Goal: Task Accomplishment & Management: Complete application form

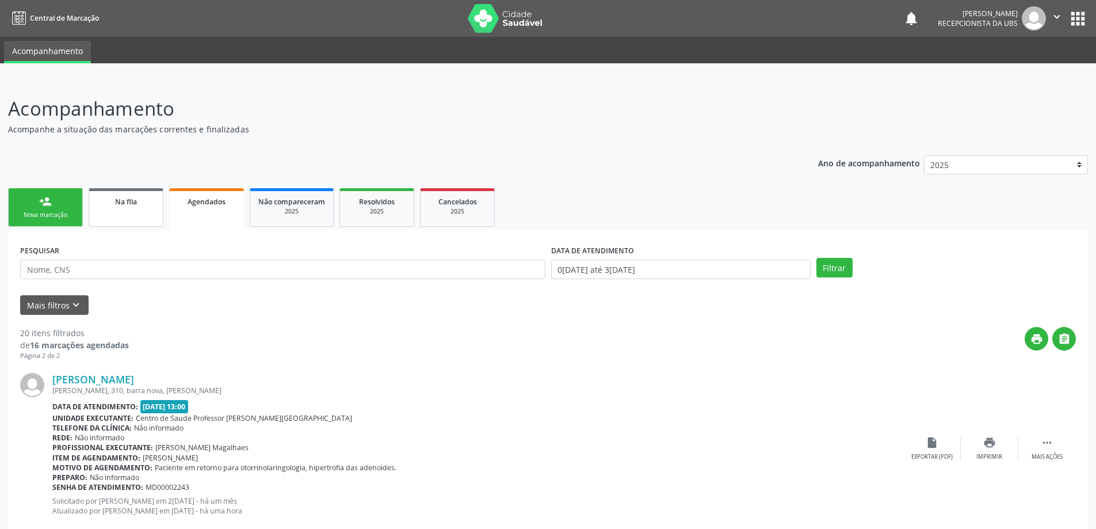
click at [135, 213] on link "Na fila" at bounding box center [126, 207] width 75 height 39
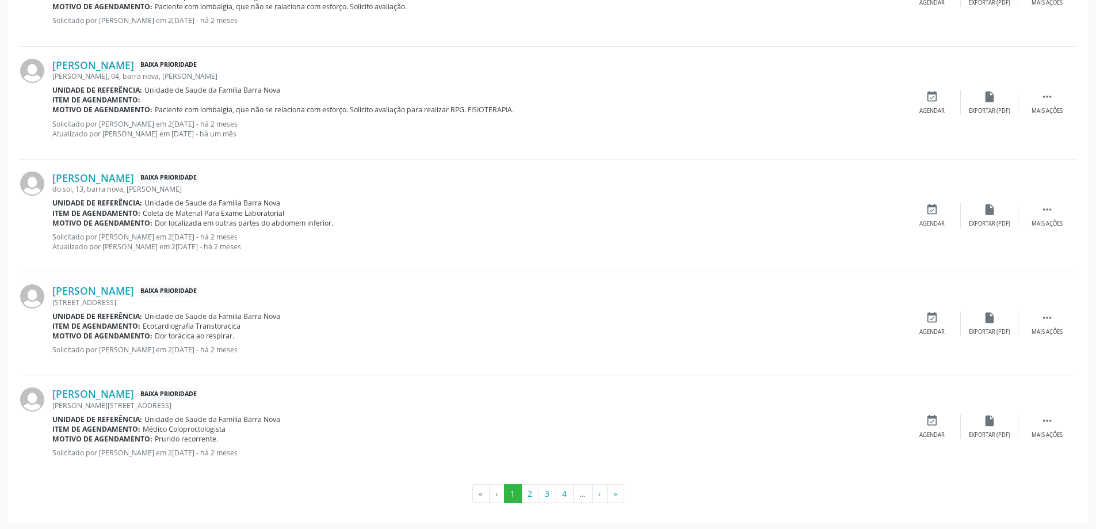
scroll to position [1450, 0]
click at [618, 491] on button "»" at bounding box center [615, 492] width 17 height 20
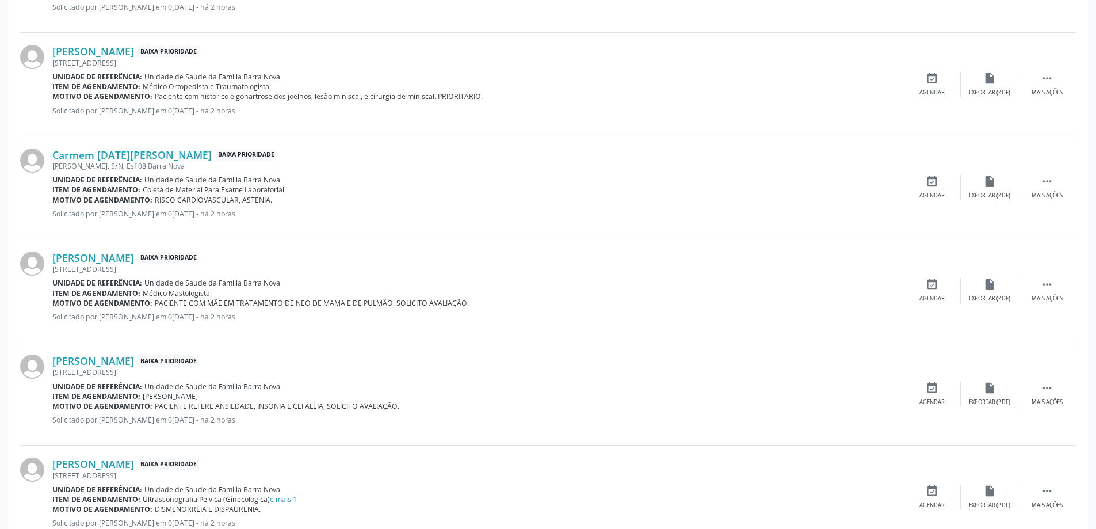
scroll to position [596, 0]
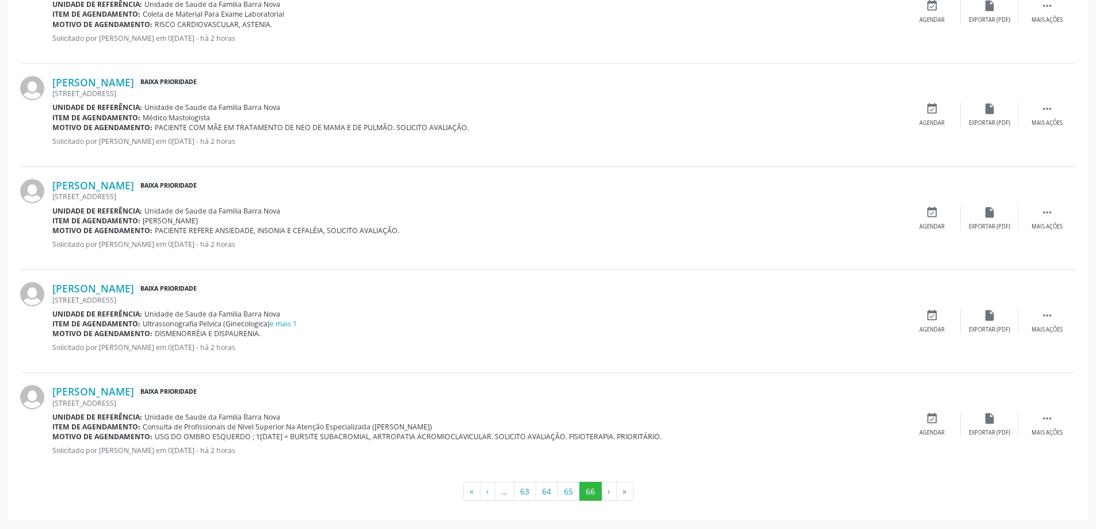
click at [609, 491] on li "›" at bounding box center [609, 492] width 15 height 20
click at [570, 492] on button "65" at bounding box center [568, 492] width 22 height 20
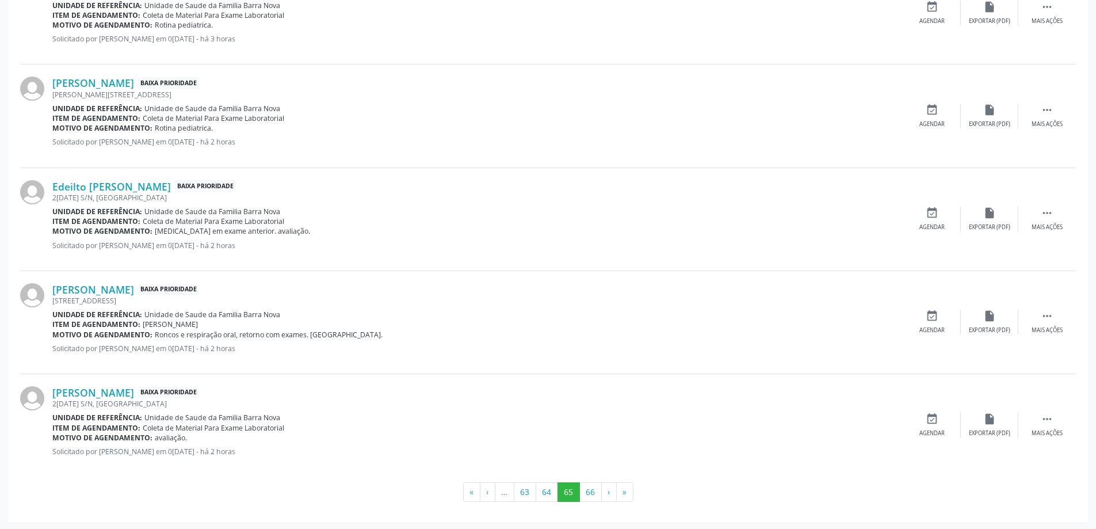
scroll to position [1421, 0]
click at [590, 490] on button "66" at bounding box center [590, 491] width 22 height 20
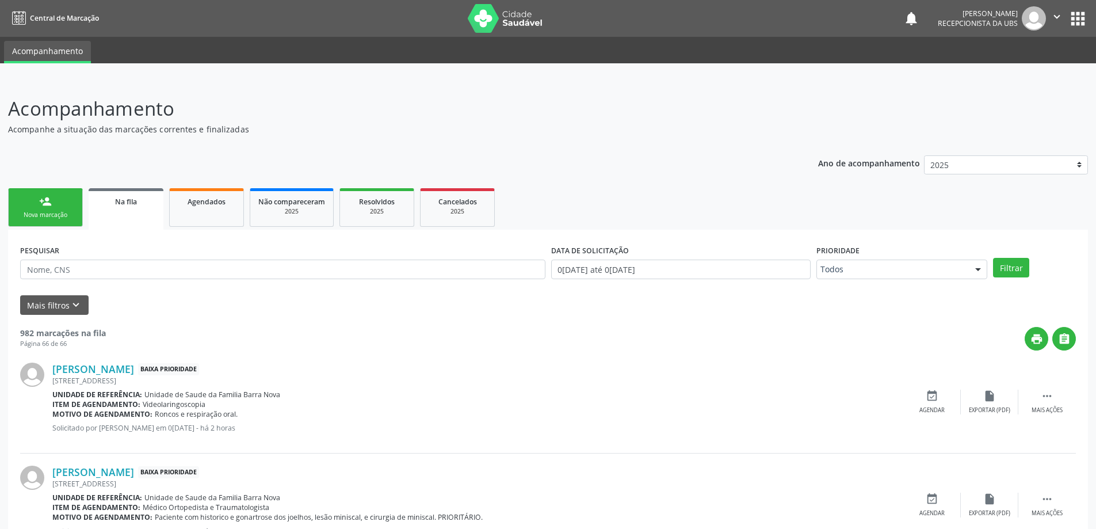
click at [49, 209] on link "person_add Nova marcação" at bounding box center [45, 207] width 75 height 39
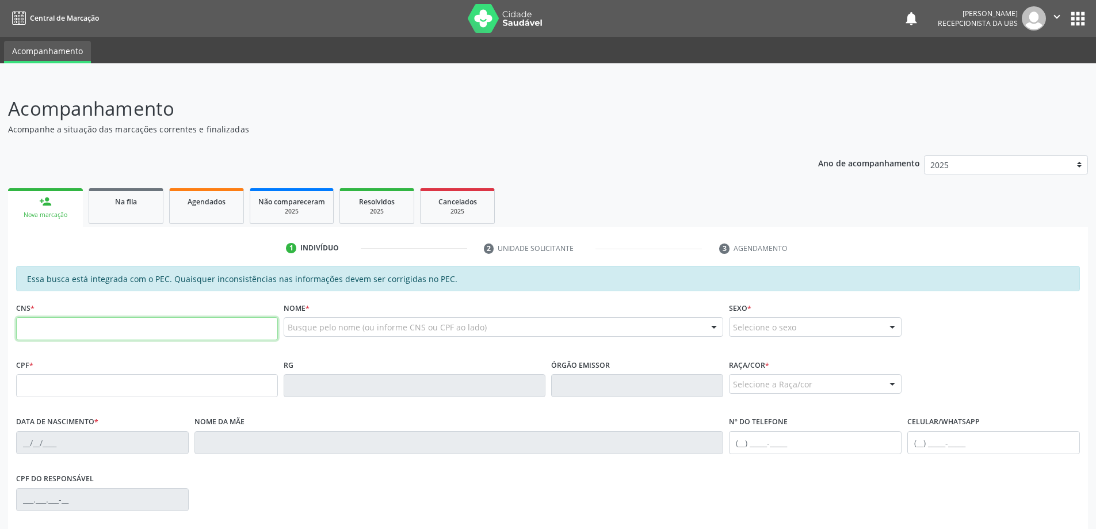
click at [112, 328] on input "text" at bounding box center [147, 328] width 262 height 23
type input "700 3049 2004 5532"
type input "0[DATE]"
type input "[PERSON_NAME]"
type input "[PHONE_NUMBER]"
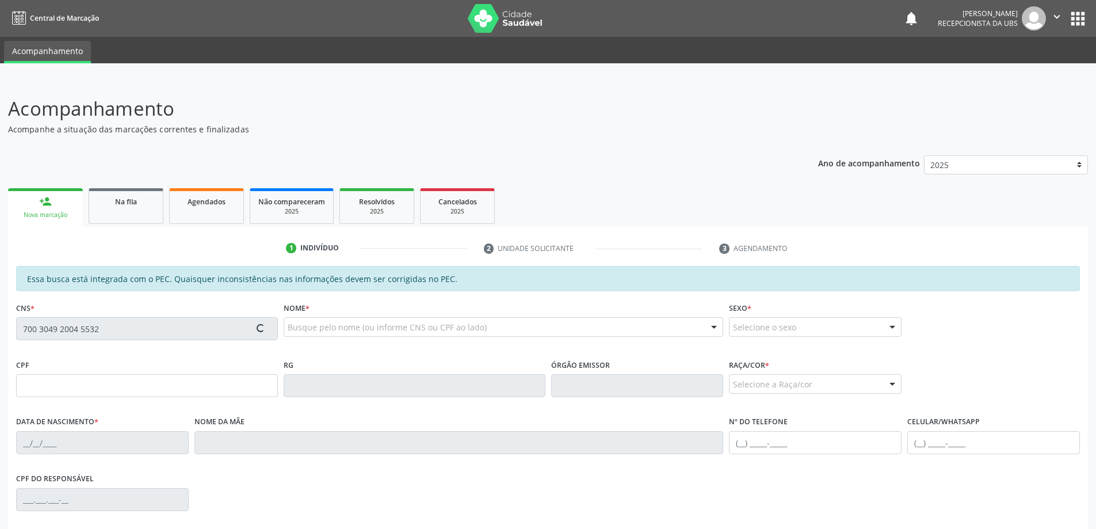
type input "[PHONE_NUMBER]"
type input "S/N"
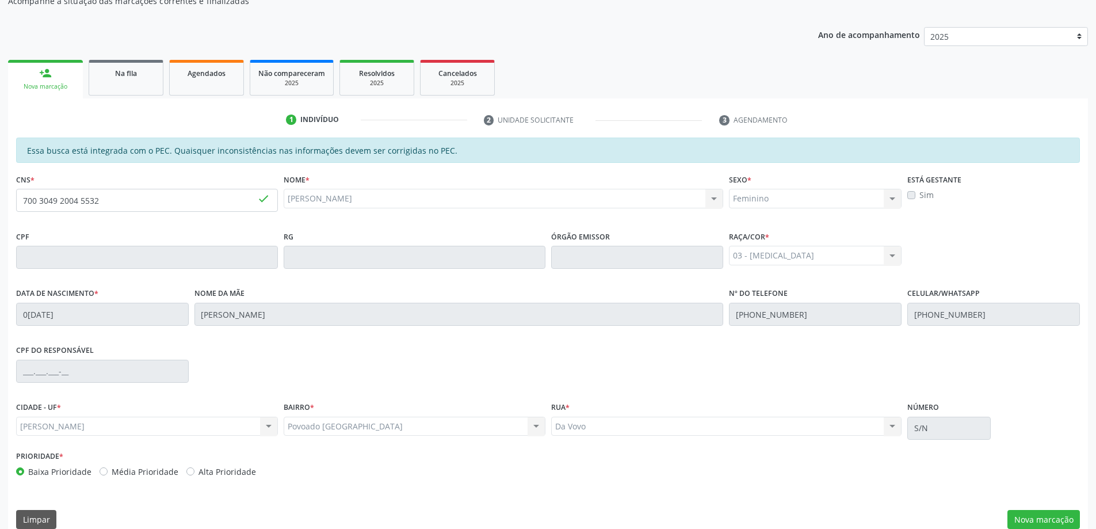
scroll to position [144, 0]
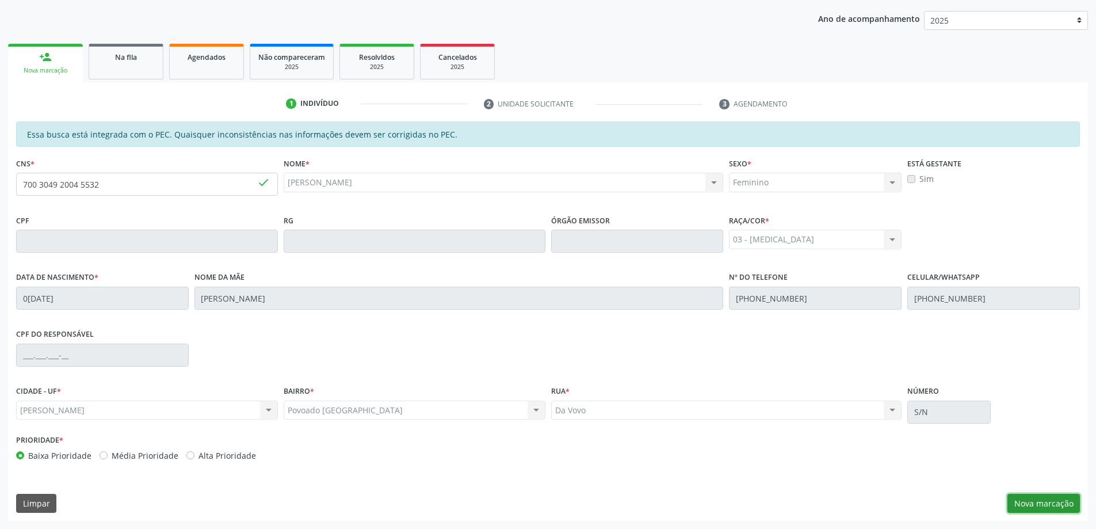
click at [1062, 500] on button "Nova marcação" at bounding box center [1043, 504] width 72 height 20
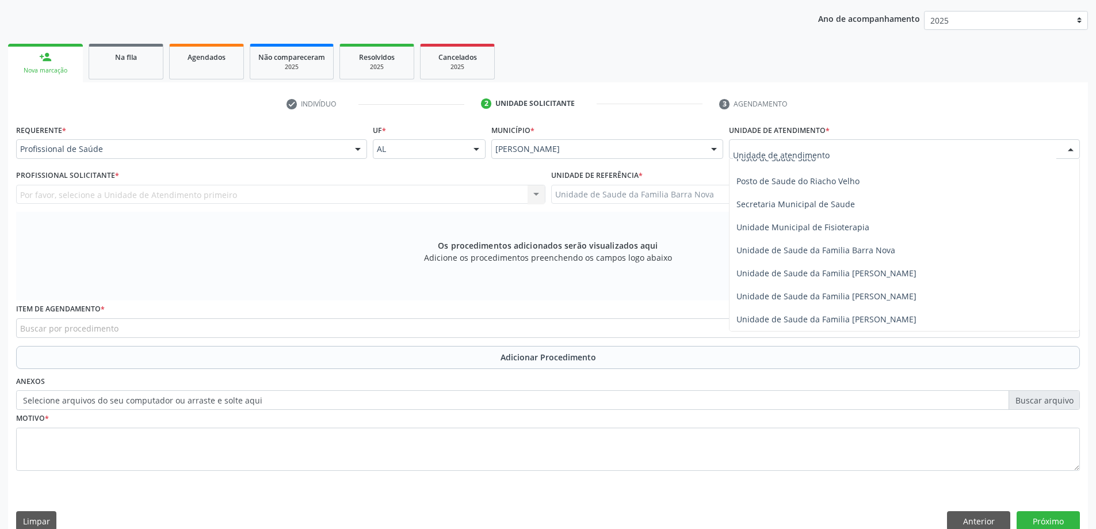
scroll to position [575, 0]
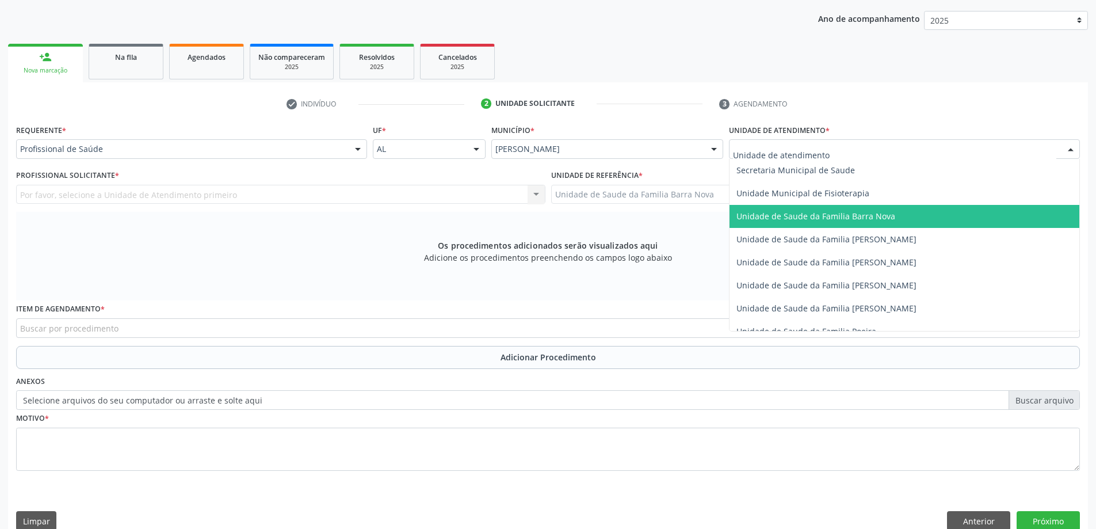
drag, startPoint x: 849, startPoint y: 223, endPoint x: 832, endPoint y: 223, distance: 16.7
click at [848, 223] on span "Unidade de Saude da Familia Barra Nova" at bounding box center [904, 216] width 350 height 23
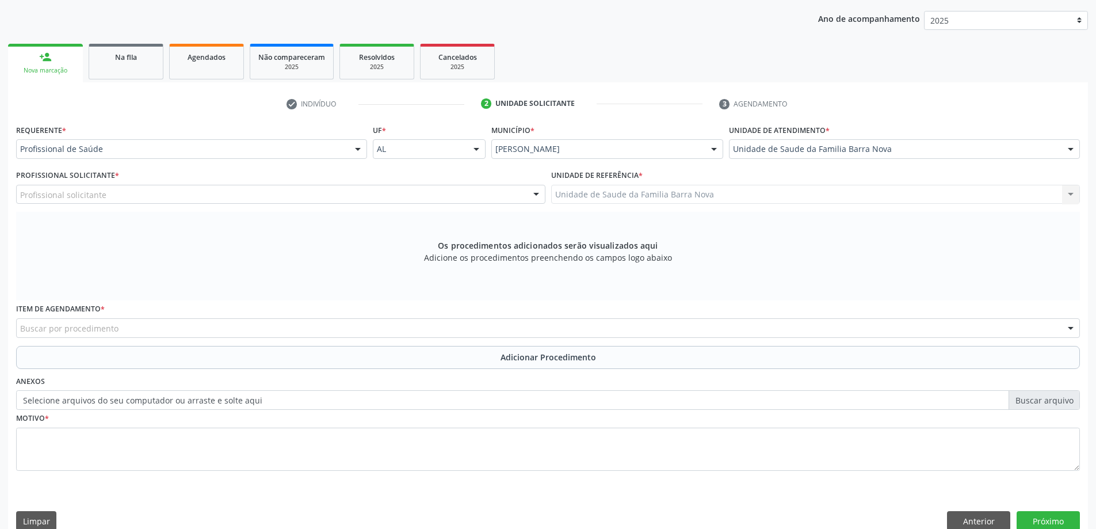
click at [405, 197] on div "Profissional solicitante" at bounding box center [280, 195] width 529 height 20
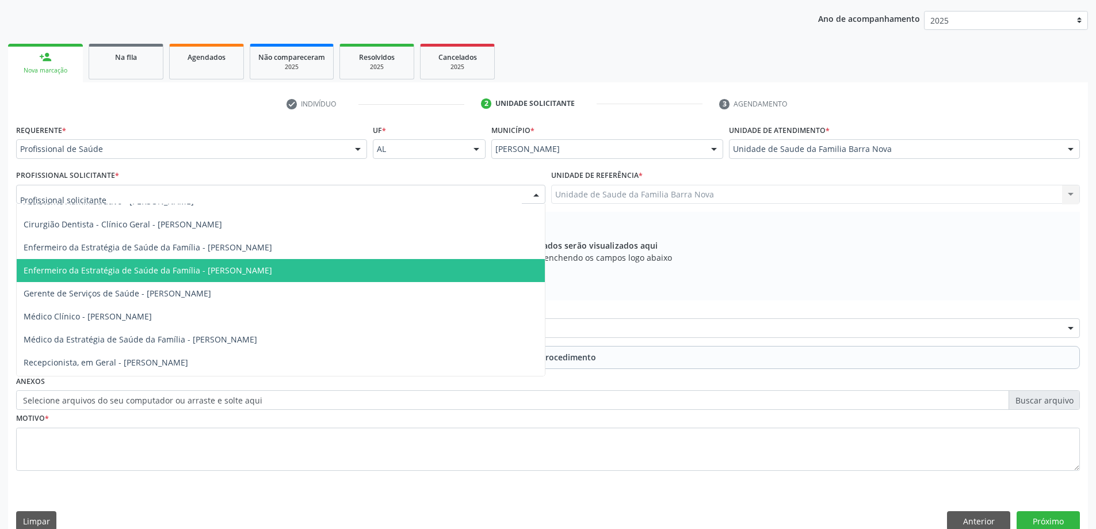
scroll to position [58, 0]
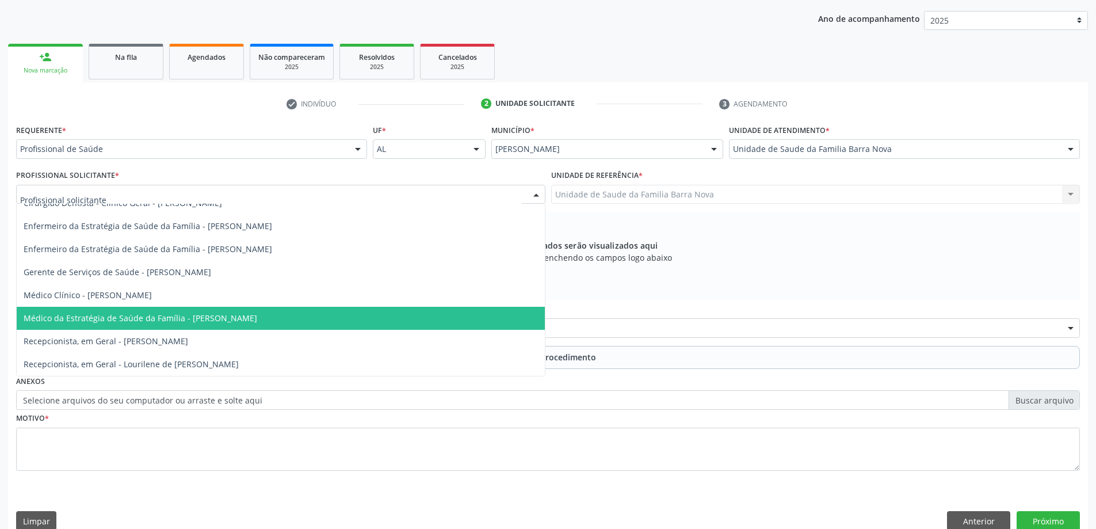
click at [368, 310] on span "Médico da Estratégia de Saúde da Família - [PERSON_NAME]" at bounding box center [281, 318] width 528 height 23
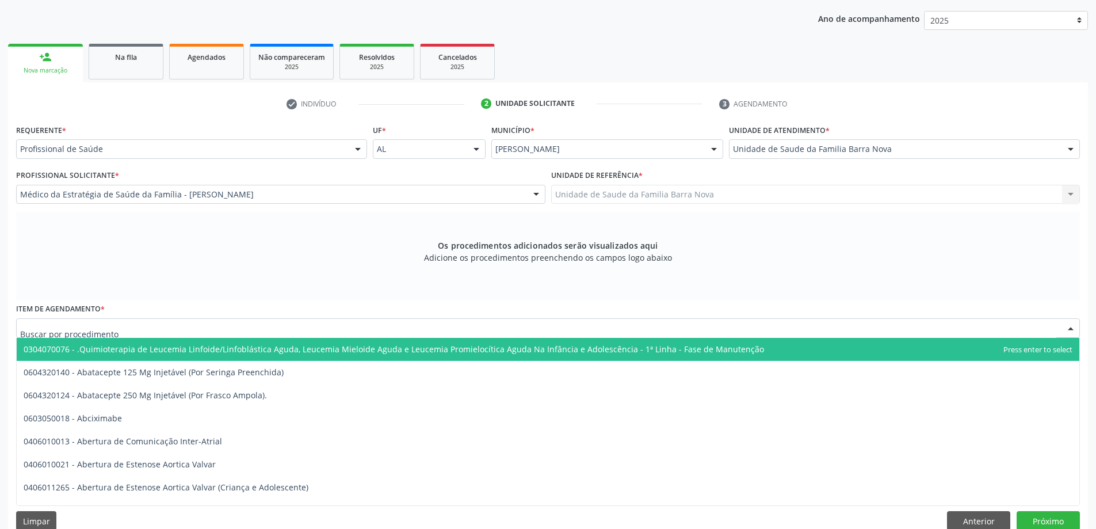
click at [318, 329] on div at bounding box center [548, 328] width 1064 height 20
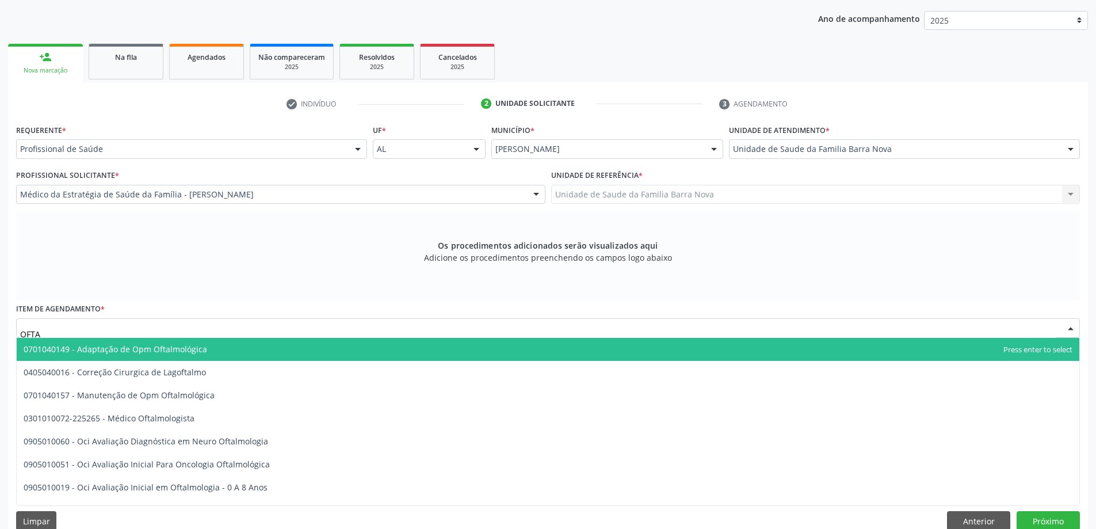
type input "OFTAL"
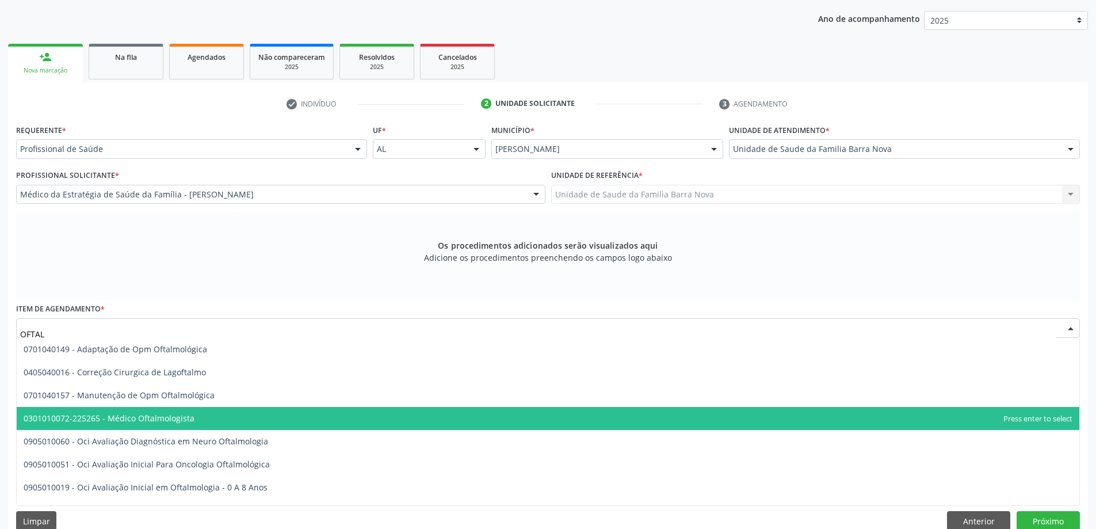
click at [282, 421] on span "0301010072-225265 - Médico Oftalmologista" at bounding box center [548, 418] width 1063 height 23
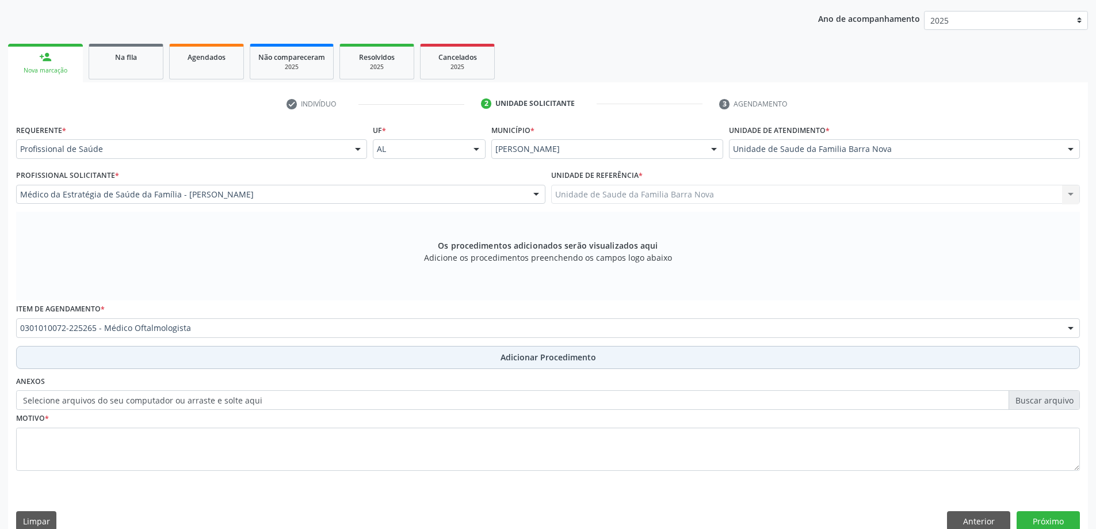
click at [423, 358] on button "Adicionar Procedimento" at bounding box center [548, 357] width 1064 height 23
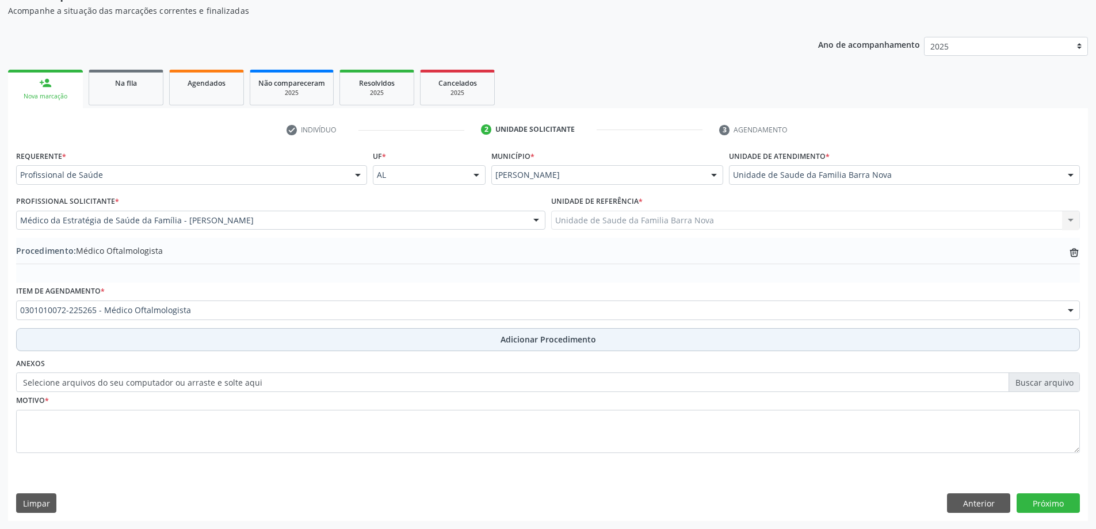
click at [16, 328] on button "Adicionar Procedimento" at bounding box center [548, 339] width 1064 height 23
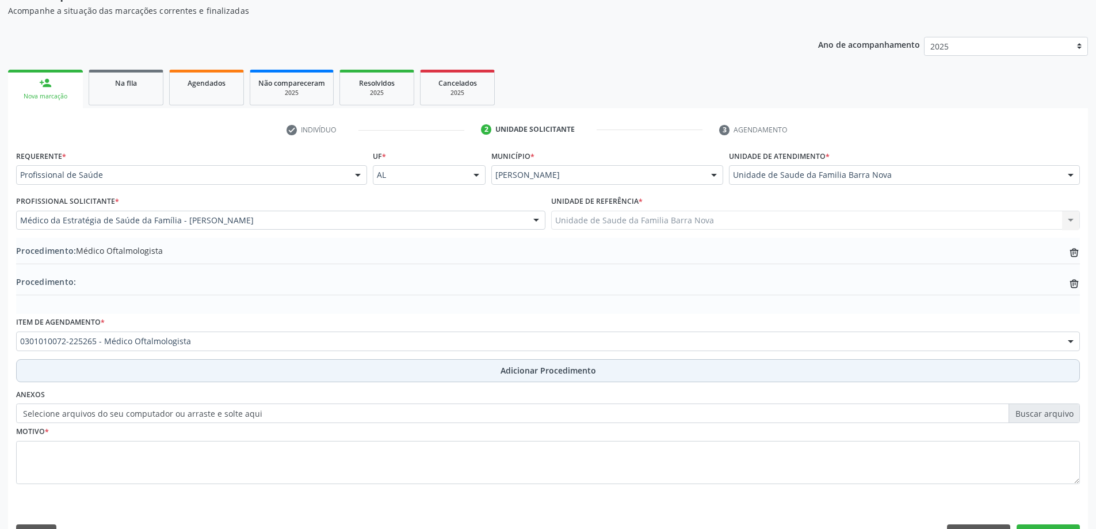
scroll to position [144, 0]
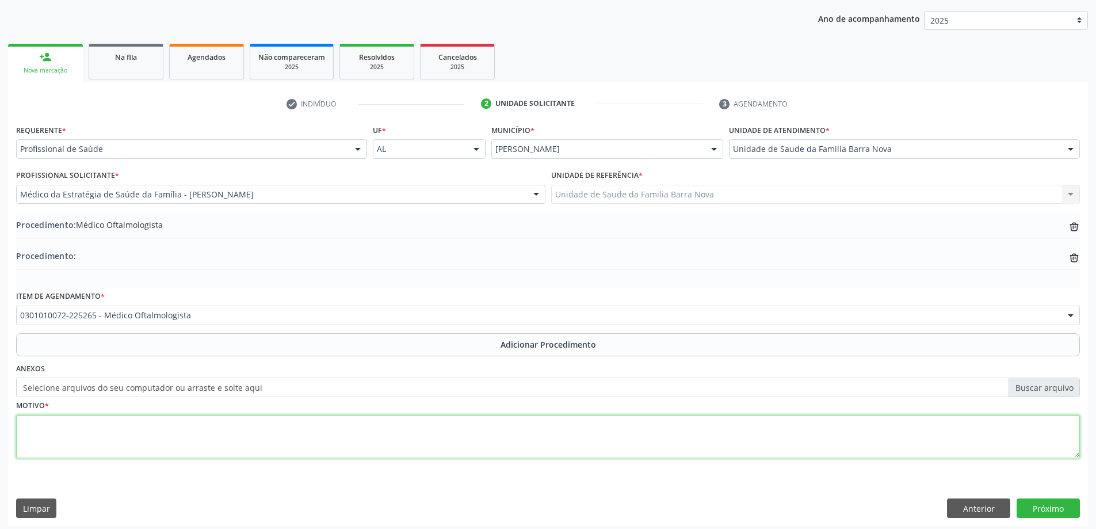
click at [86, 431] on textarea at bounding box center [548, 437] width 1064 height 44
type textarea "Paciente refere déficit da acuidade visual. Solicito avaliação."
click at [977, 507] on button "Anterior" at bounding box center [978, 508] width 63 height 20
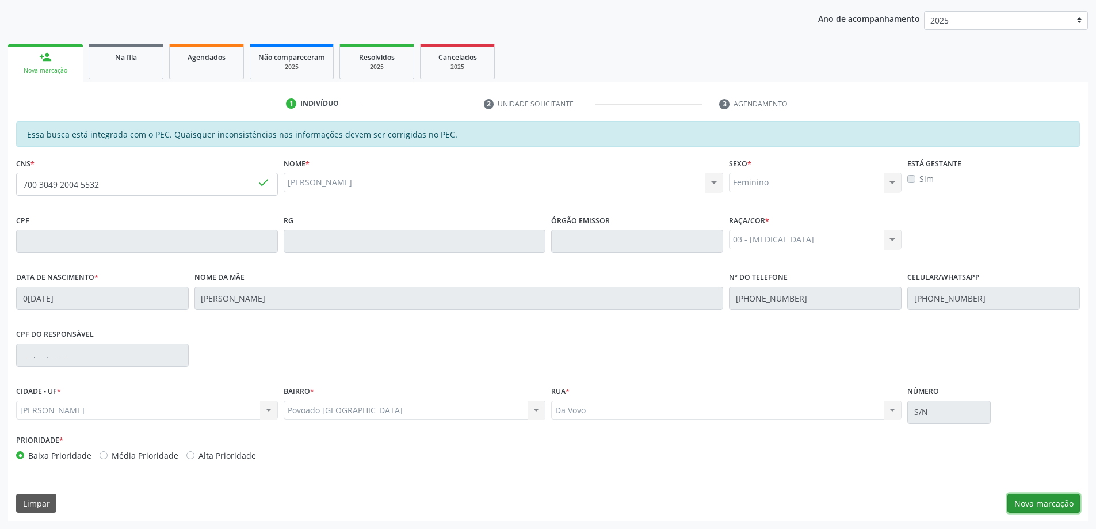
click at [1027, 501] on button "Nova marcação" at bounding box center [1043, 504] width 72 height 20
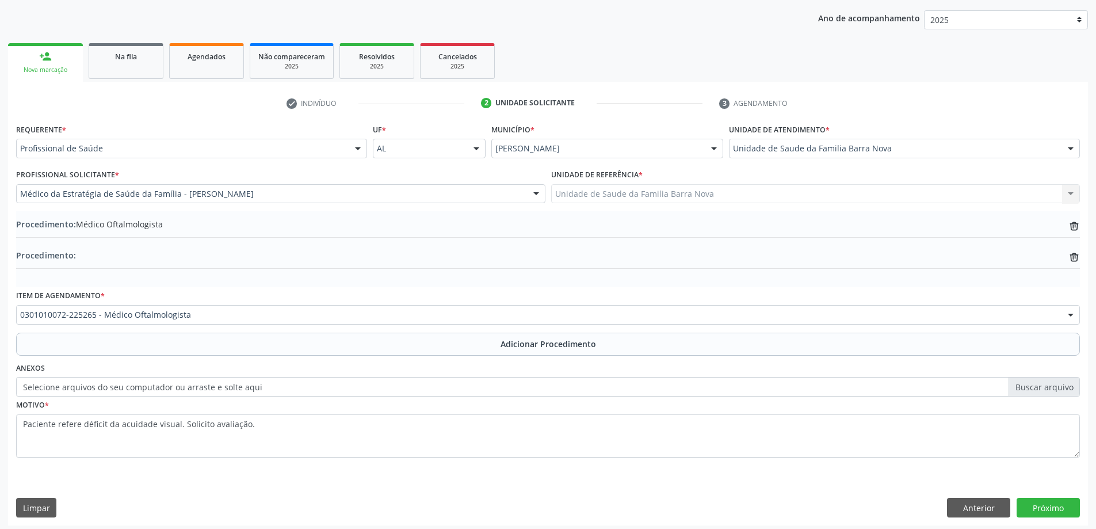
scroll to position [150, 0]
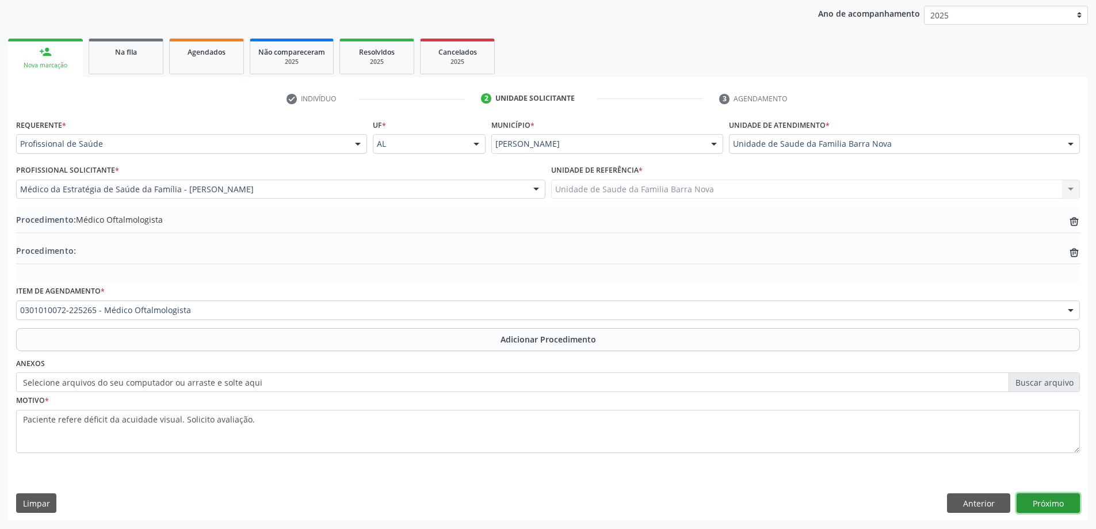
click at [1053, 505] on button "Próximo" at bounding box center [1048, 503] width 63 height 20
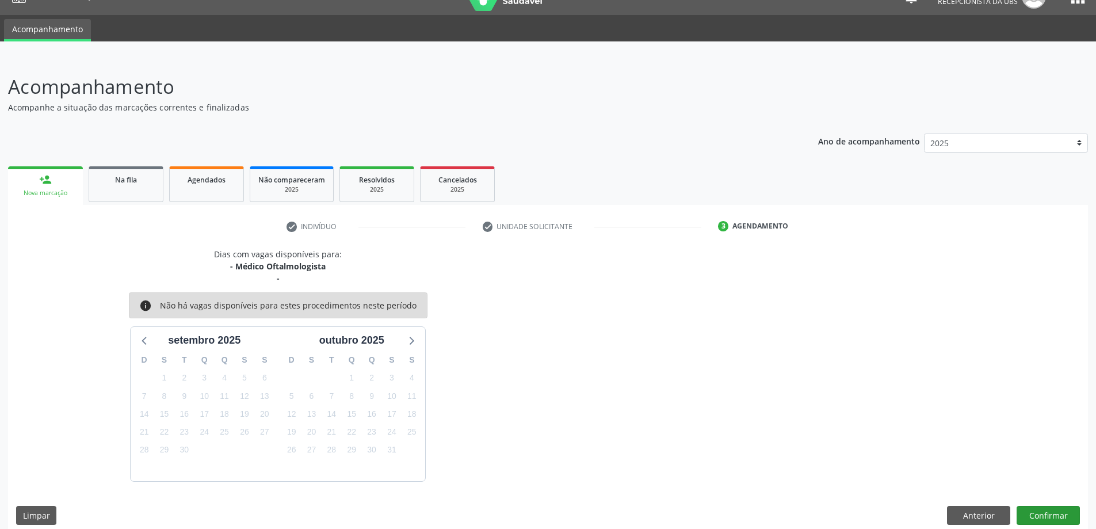
scroll to position [34, 0]
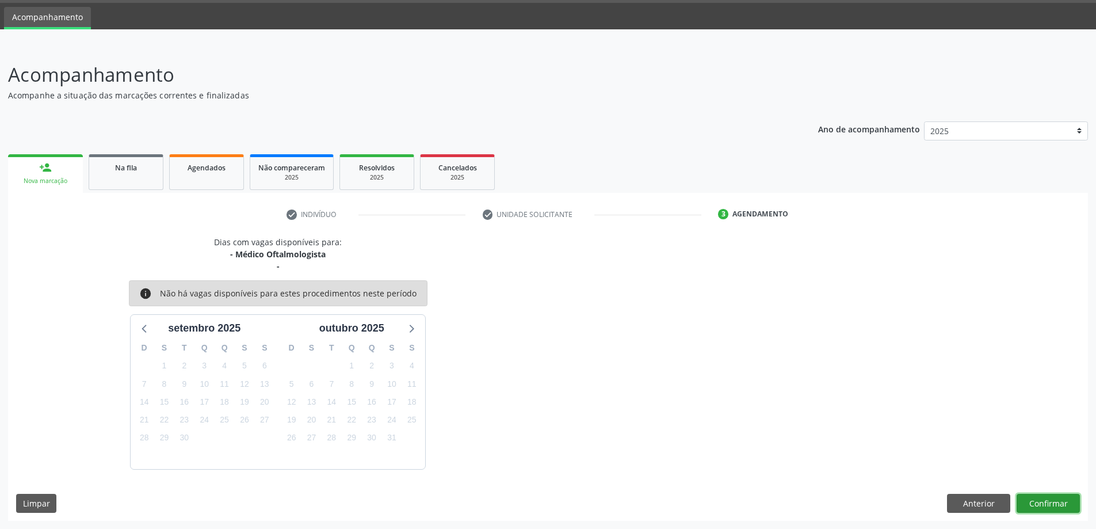
click at [1048, 498] on button "Confirmar" at bounding box center [1048, 504] width 63 height 20
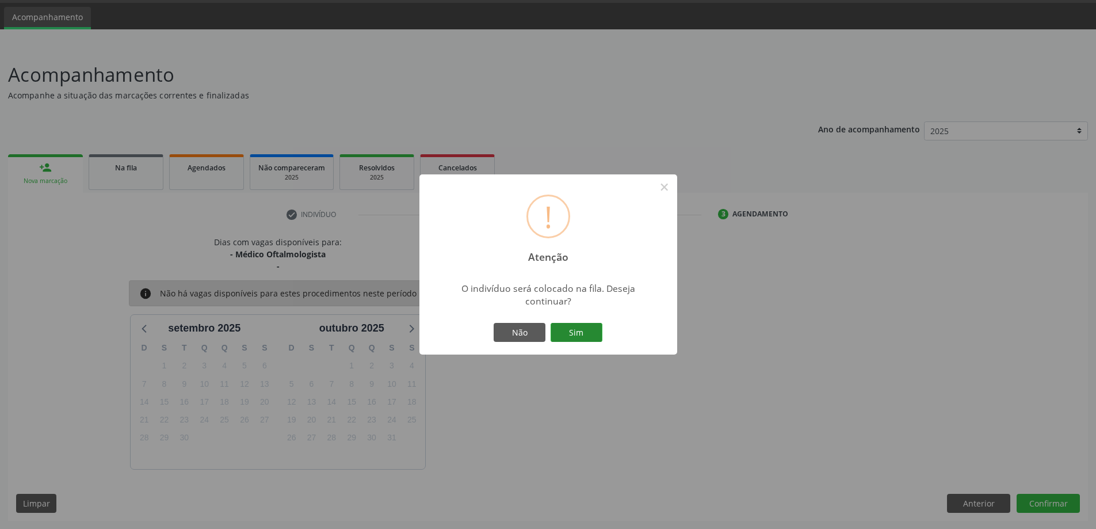
click at [563, 333] on button "Sim" at bounding box center [577, 333] width 52 height 20
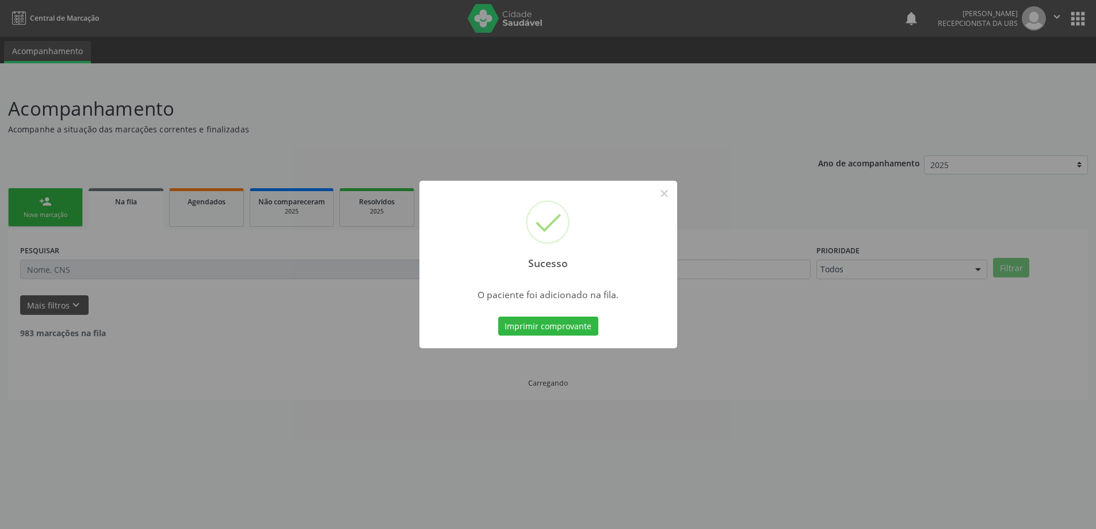
scroll to position [0, 0]
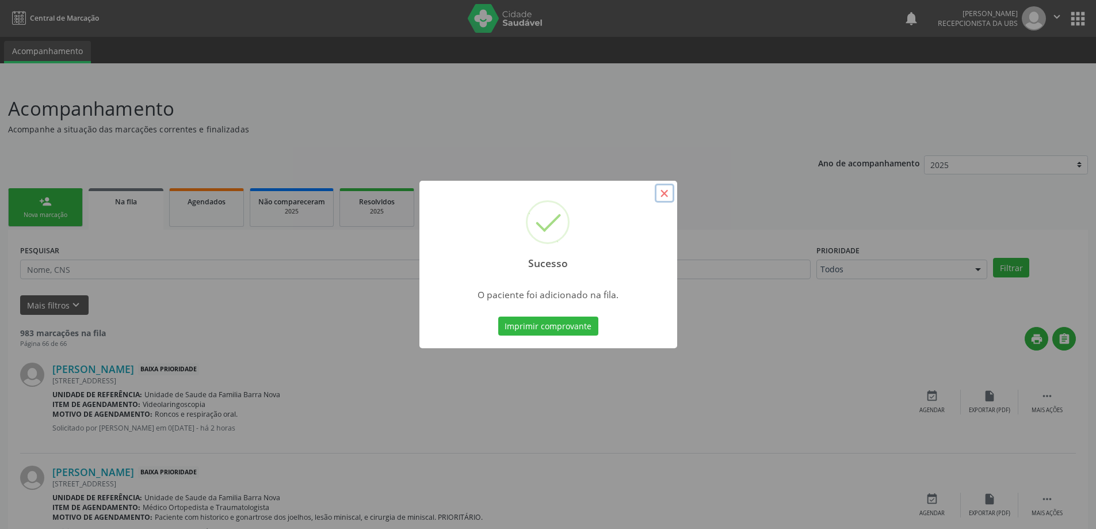
click at [666, 196] on button "×" at bounding box center [665, 194] width 20 height 20
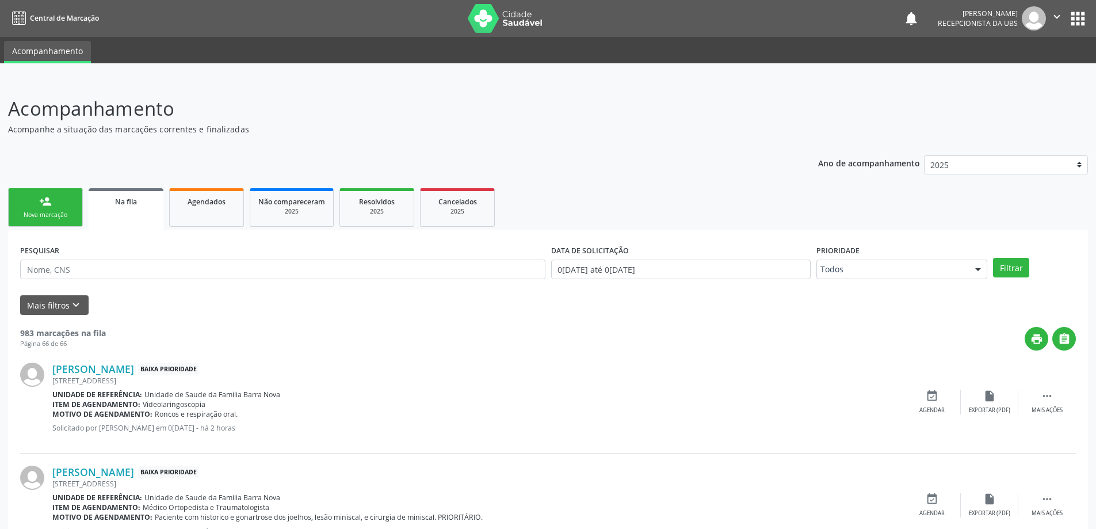
click at [58, 215] on div "Nova marcação" at bounding box center [46, 215] width 58 height 9
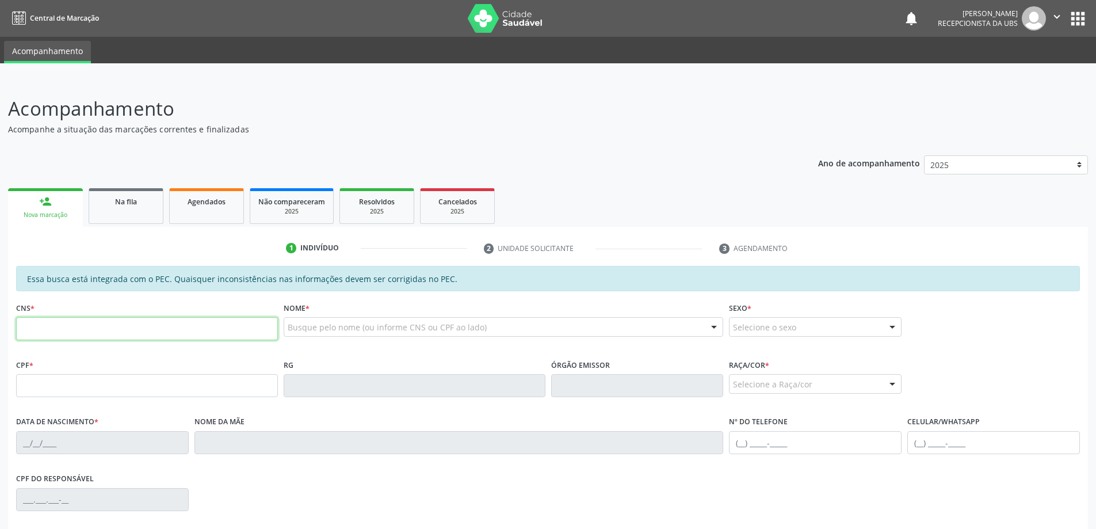
click at [78, 330] on input "text" at bounding box center [147, 328] width 262 height 23
type input "700 3049 2004 5532"
type input "0[DATE]"
type input "[PERSON_NAME]"
type input "[PHONE_NUMBER]"
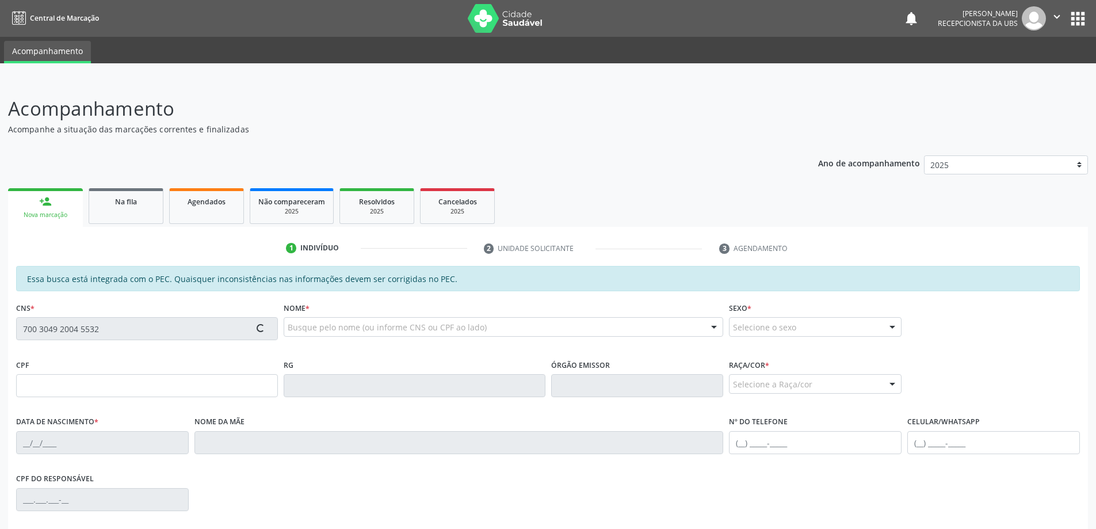
type input "[PHONE_NUMBER]"
type input "S/N"
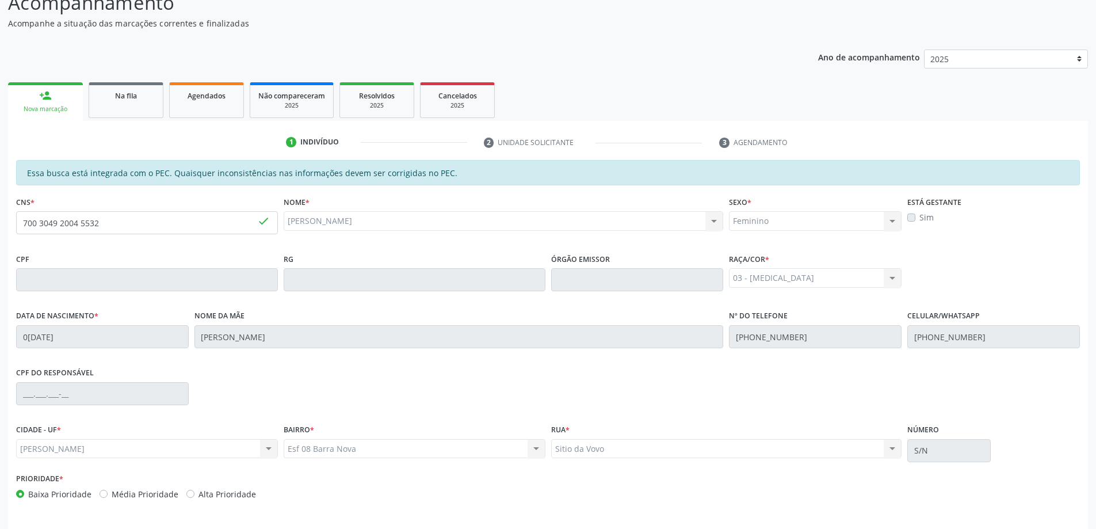
scroll to position [144, 0]
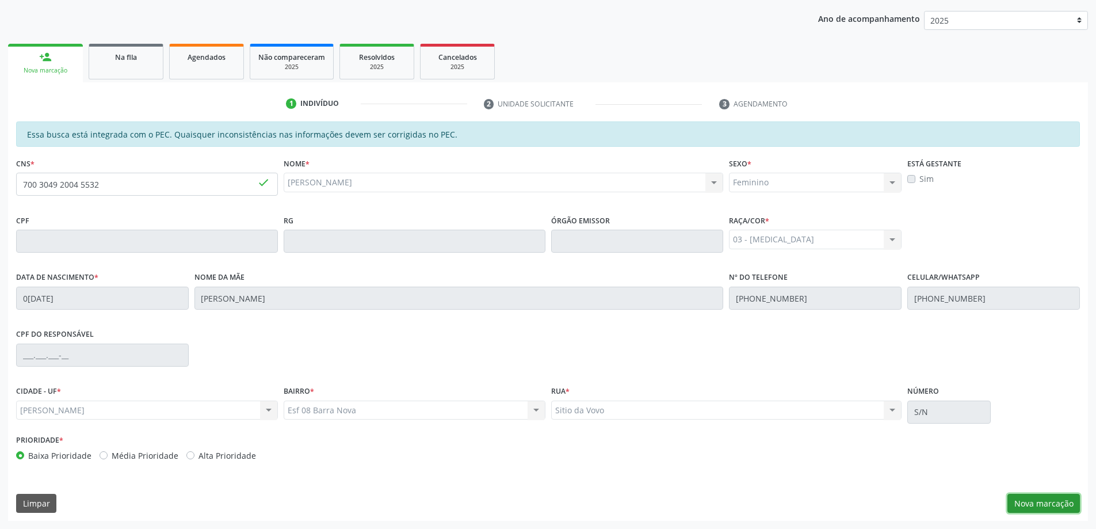
click at [1045, 505] on button "Nova marcação" at bounding box center [1043, 504] width 72 height 20
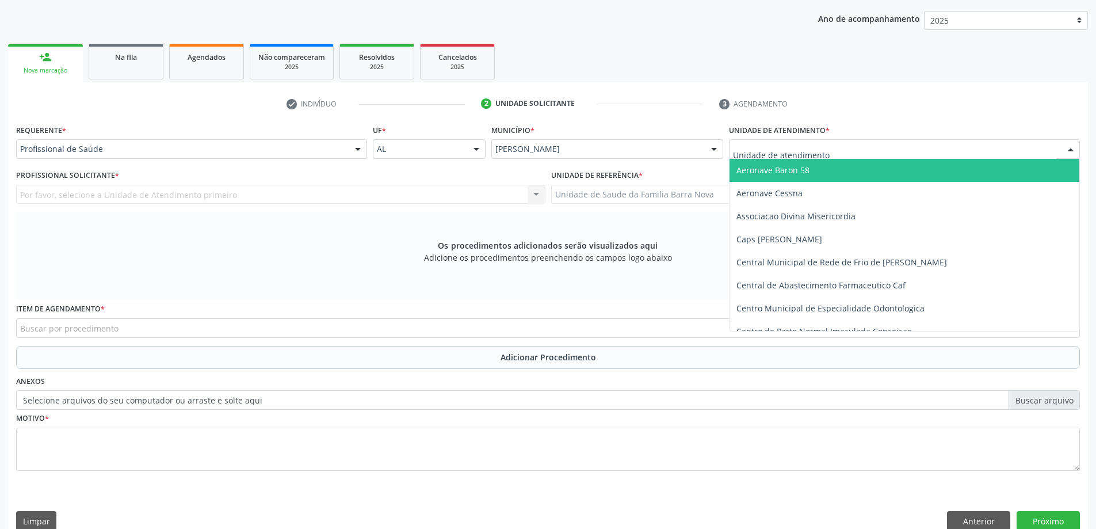
click at [778, 158] on div at bounding box center [904, 149] width 351 height 20
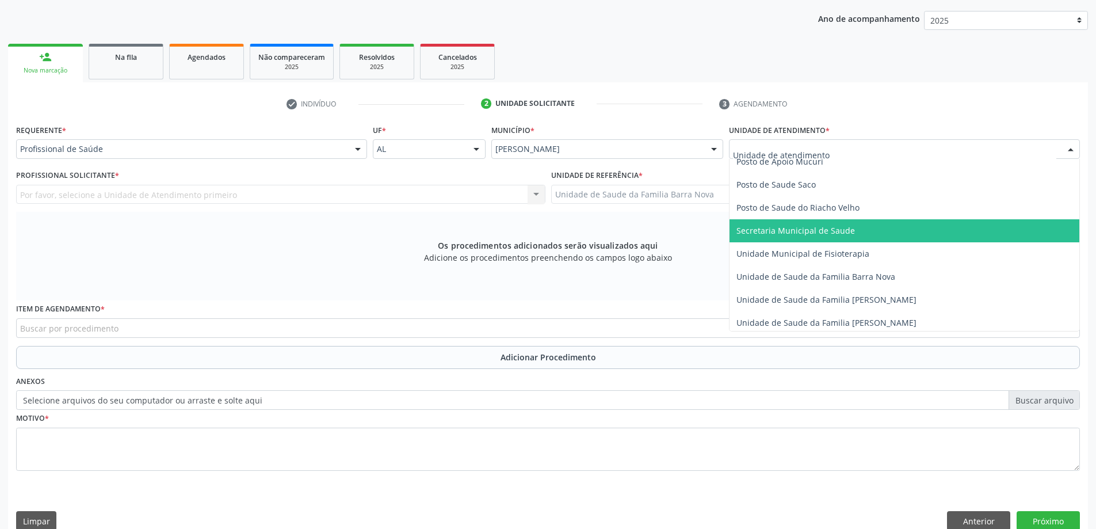
scroll to position [518, 0]
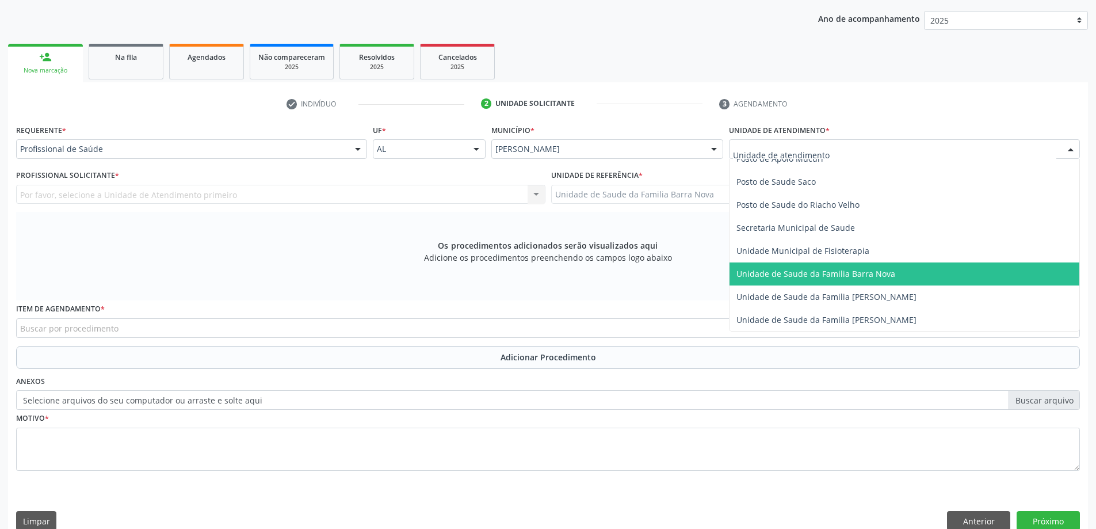
click at [835, 276] on span "Unidade de Saude da Familia Barra Nova" at bounding box center [815, 273] width 159 height 11
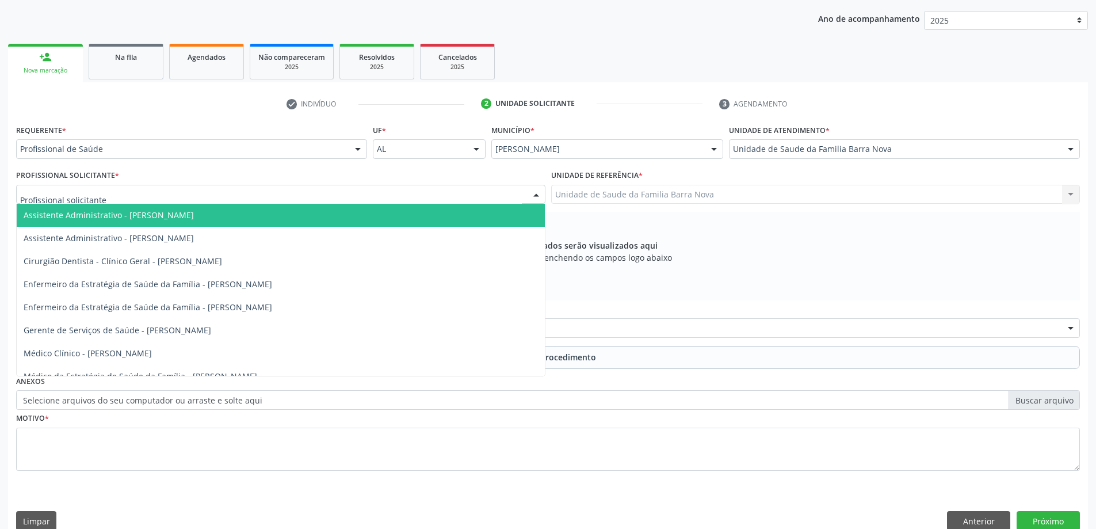
click at [232, 199] on div at bounding box center [280, 195] width 529 height 20
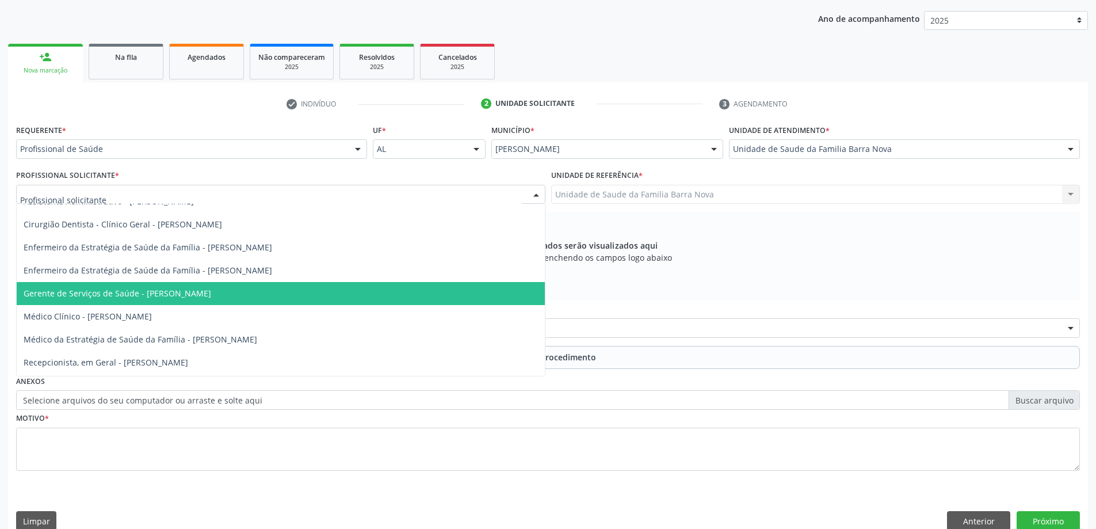
scroll to position [58, 0]
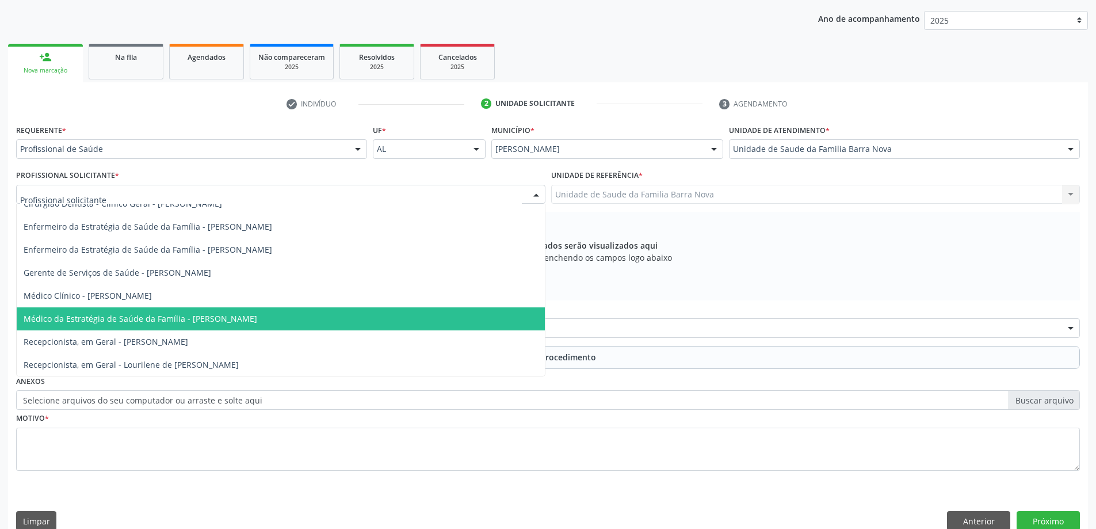
click at [227, 321] on span "Médico da Estratégia de Saúde da Família - [PERSON_NAME]" at bounding box center [141, 318] width 234 height 11
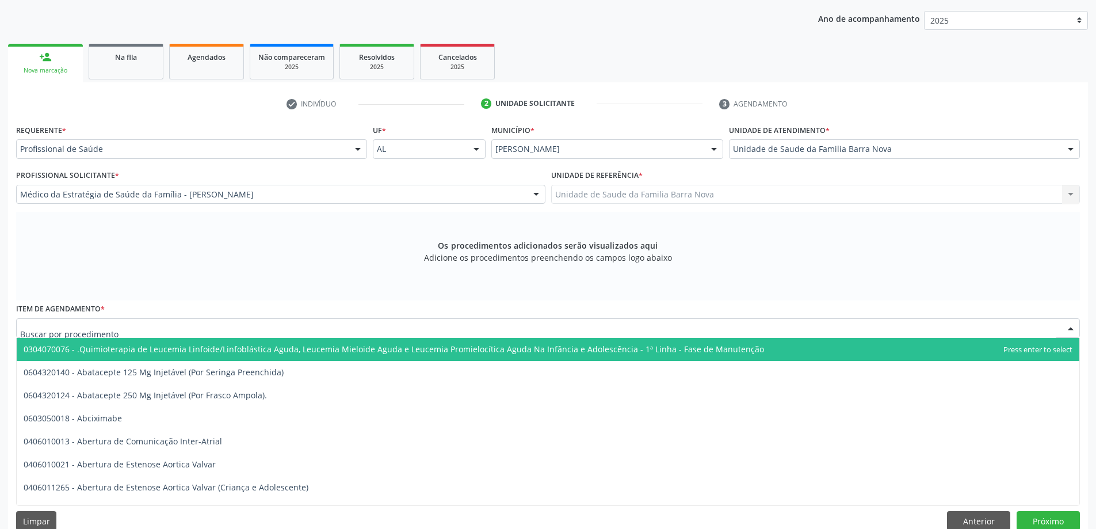
click at [379, 328] on div at bounding box center [548, 328] width 1064 height 20
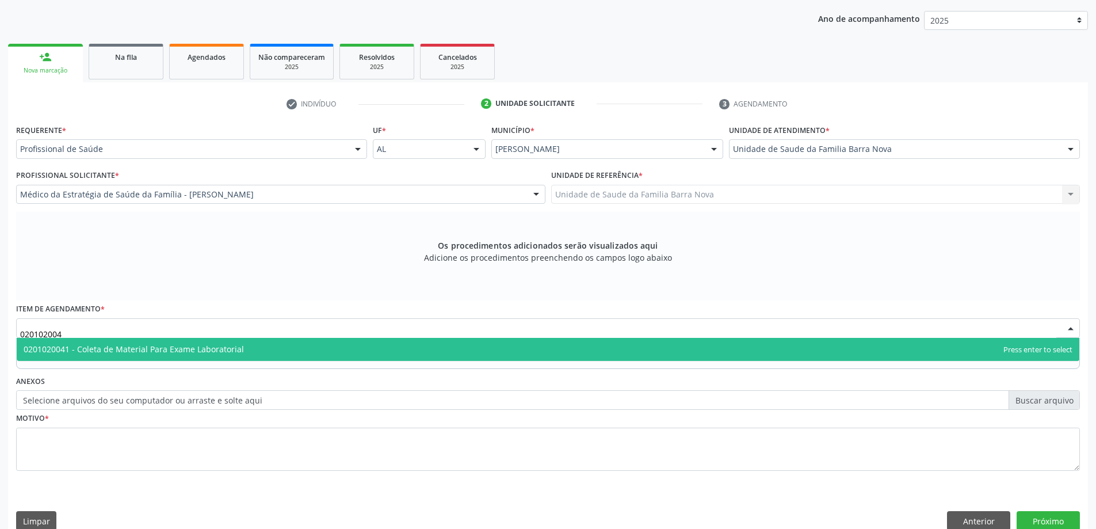
type input "0201020041"
click at [396, 350] on span "0201020041 - Coleta de Material Para Exame Laboratorial" at bounding box center [548, 349] width 1063 height 23
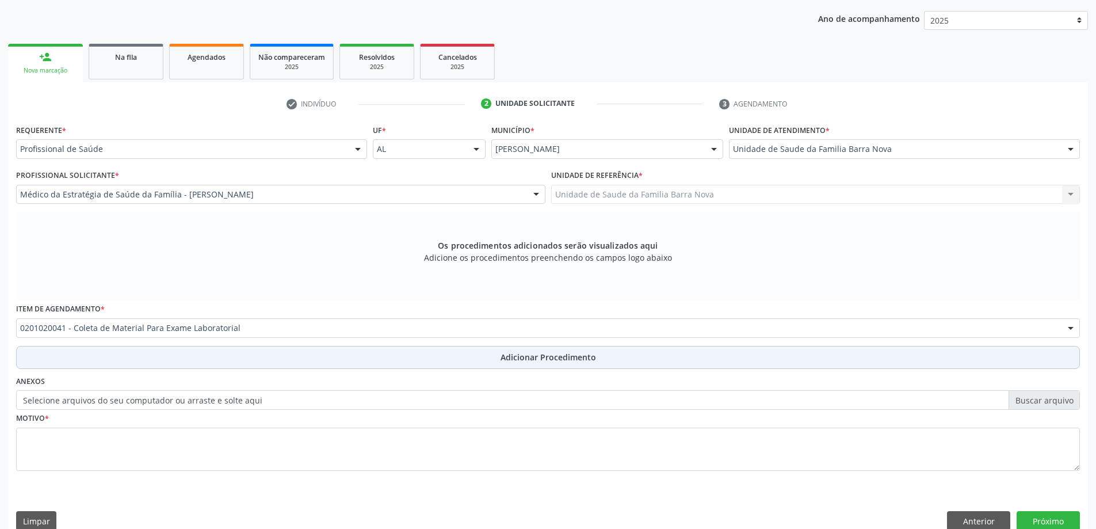
click at [534, 357] on span "Adicionar Procedimento" at bounding box center [548, 357] width 95 height 12
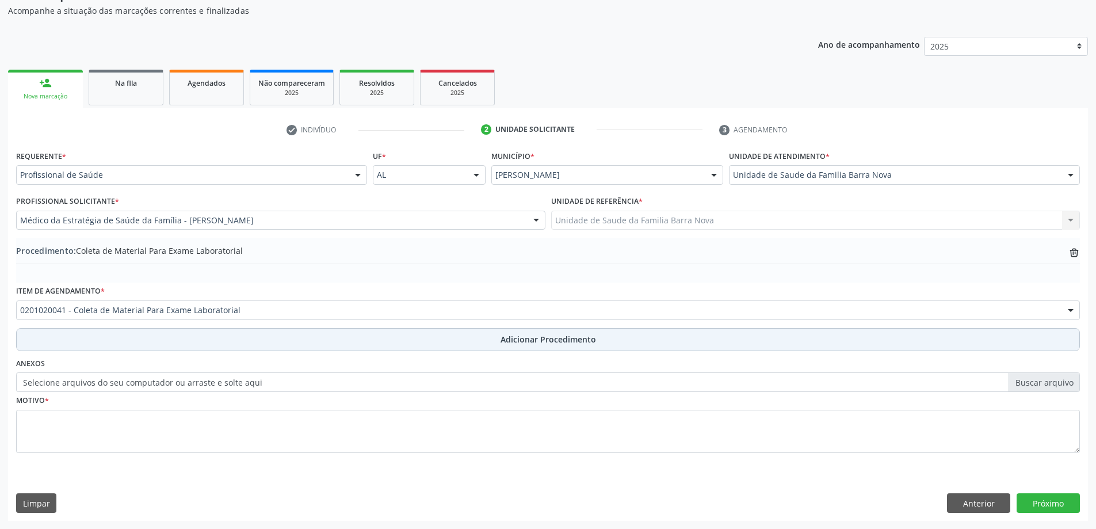
scroll to position [119, 0]
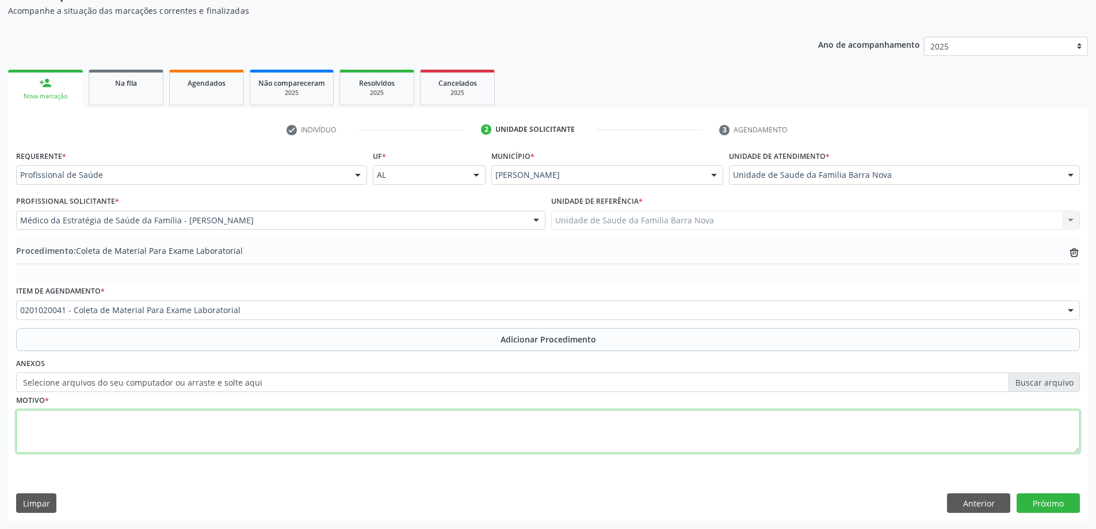
click at [204, 436] on textarea at bounding box center [548, 432] width 1064 height 44
type textarea "Controle clínico."
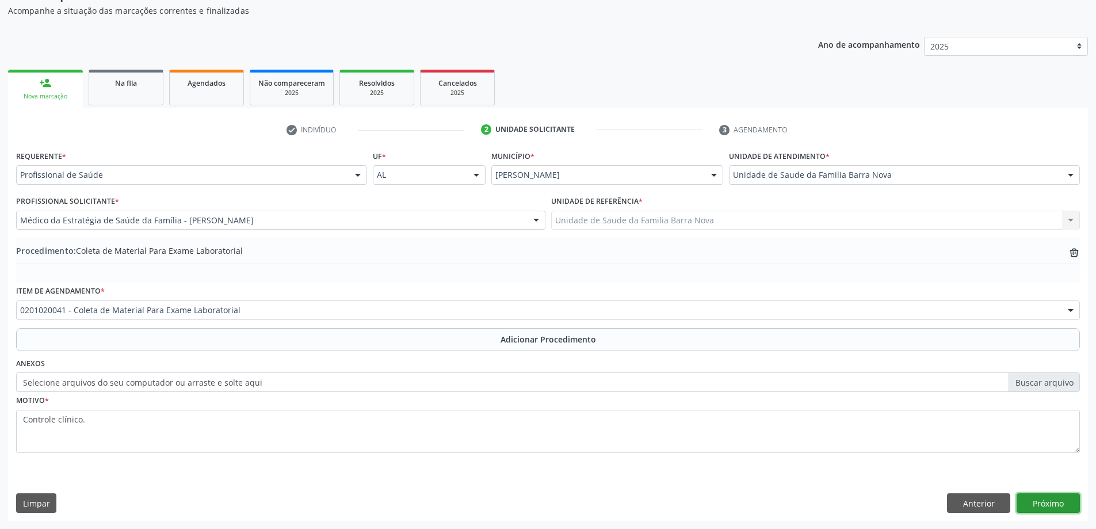
click at [1056, 505] on button "Próximo" at bounding box center [1048, 503] width 63 height 20
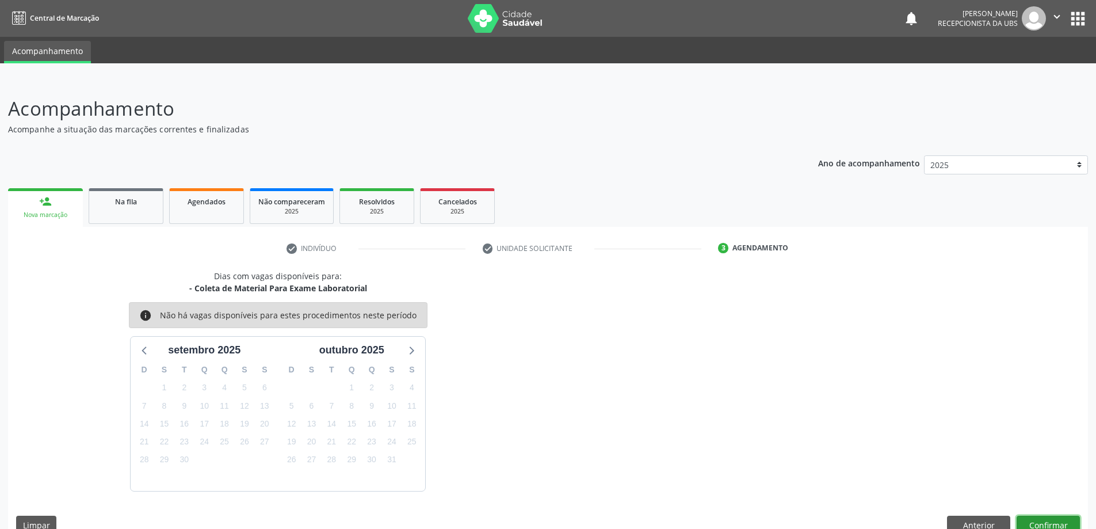
click at [1042, 524] on button "Confirmar" at bounding box center [1048, 525] width 63 height 20
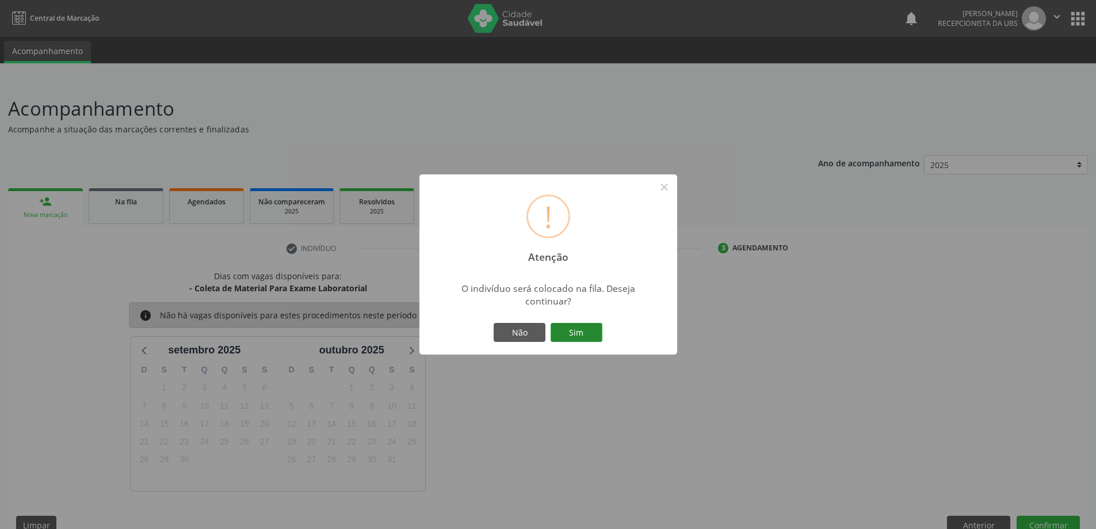
click at [575, 329] on button "Sim" at bounding box center [577, 333] width 52 height 20
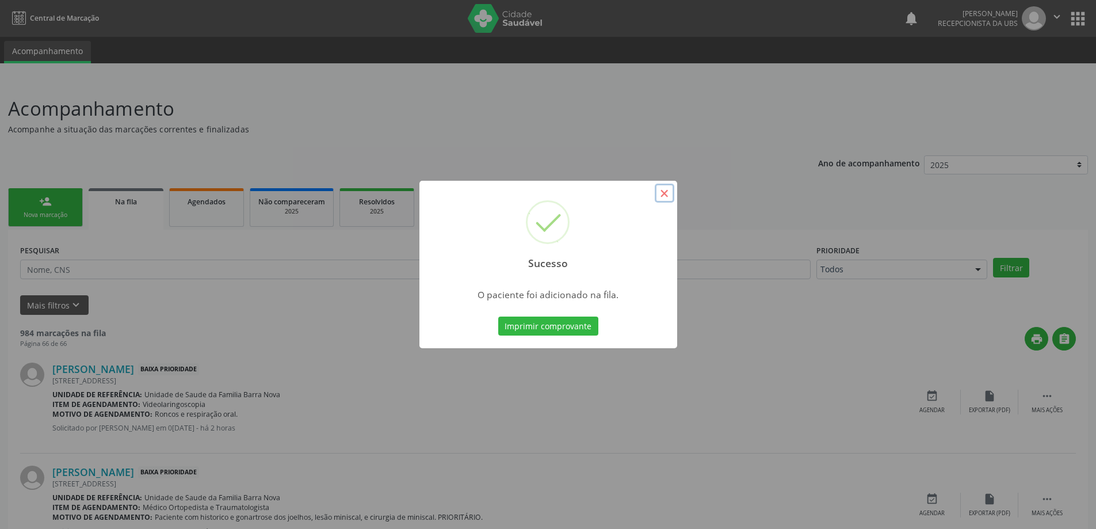
click at [663, 196] on button "×" at bounding box center [665, 194] width 20 height 20
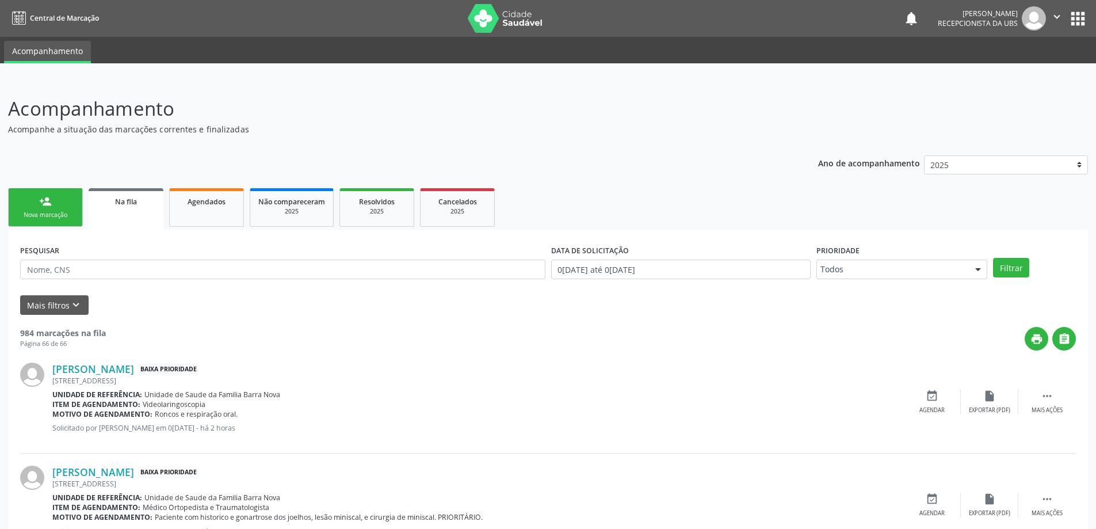
click at [54, 204] on link "person_add Nova marcação" at bounding box center [45, 207] width 75 height 39
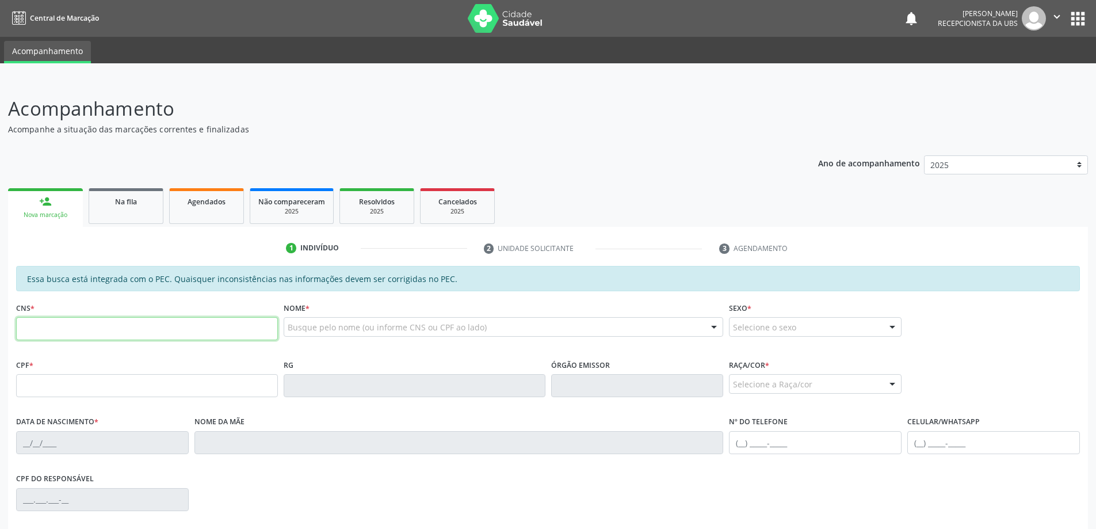
click at [86, 322] on input "text" at bounding box center [147, 328] width 262 height 23
type input "700 2054 5906 1523"
type input "093.993.814-63"
type input "2[DATE]"
type input "[PERSON_NAME]"
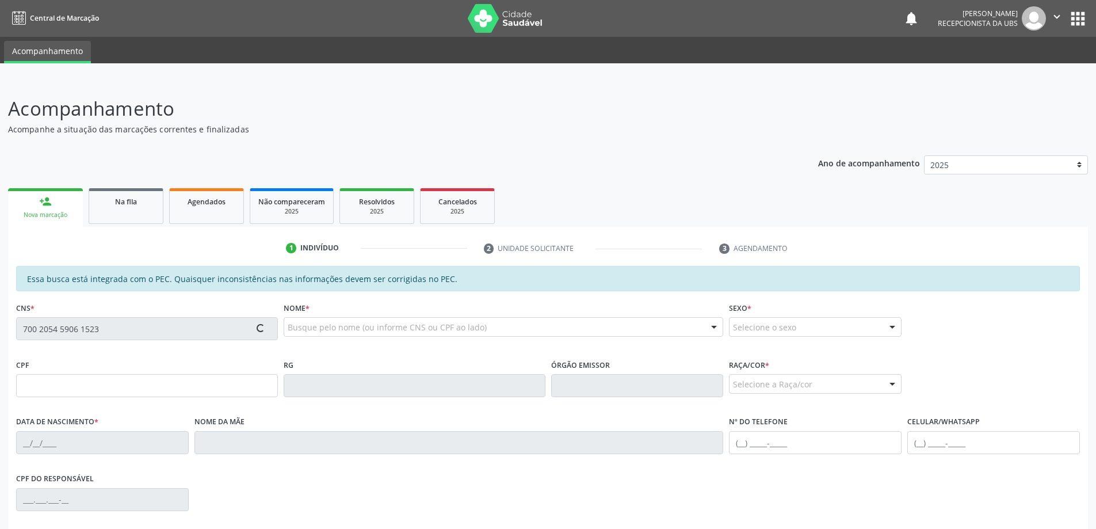
type input "[PHONE_NUMBER]"
type input "15"
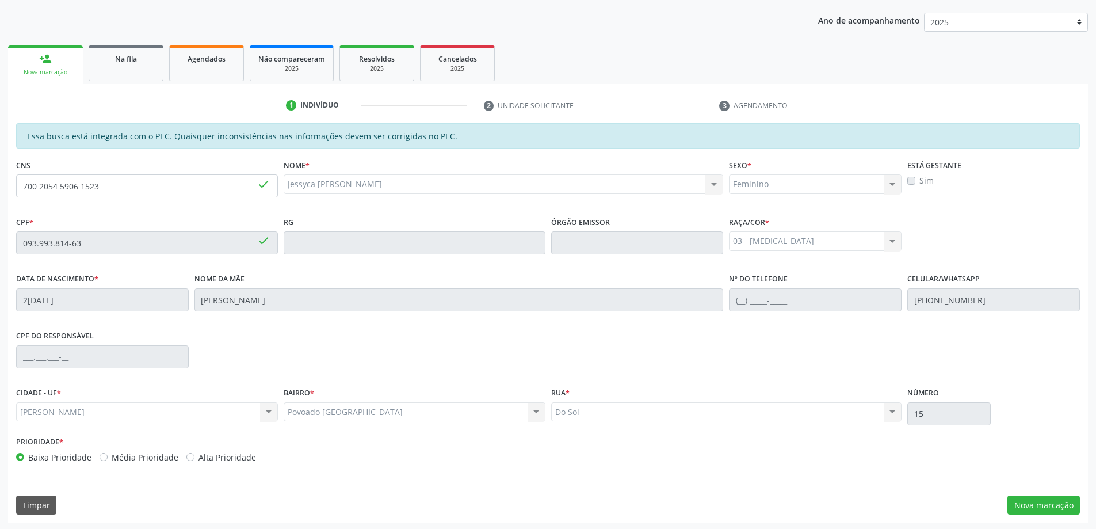
scroll to position [144, 0]
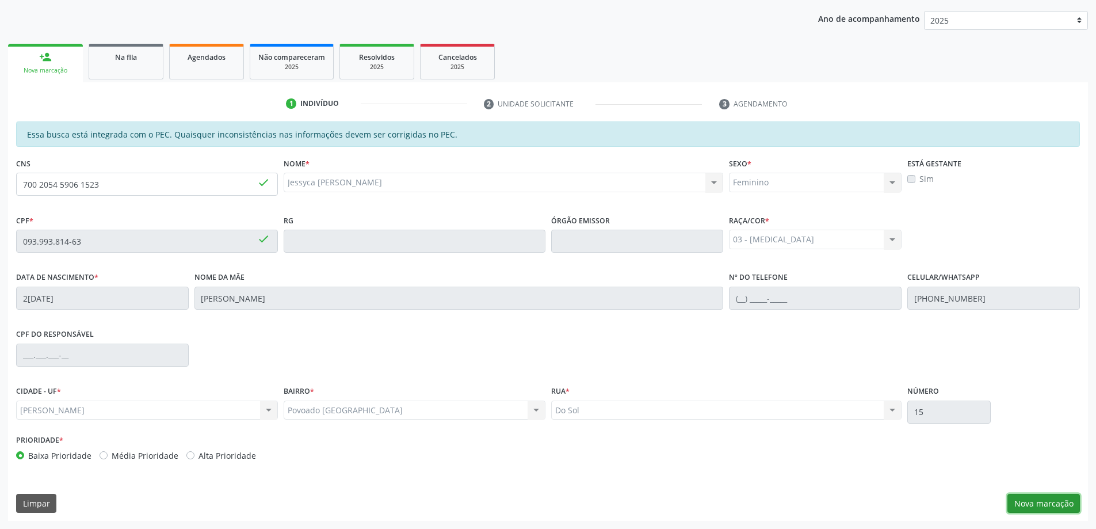
click at [1034, 503] on button "Nova marcação" at bounding box center [1043, 504] width 72 height 20
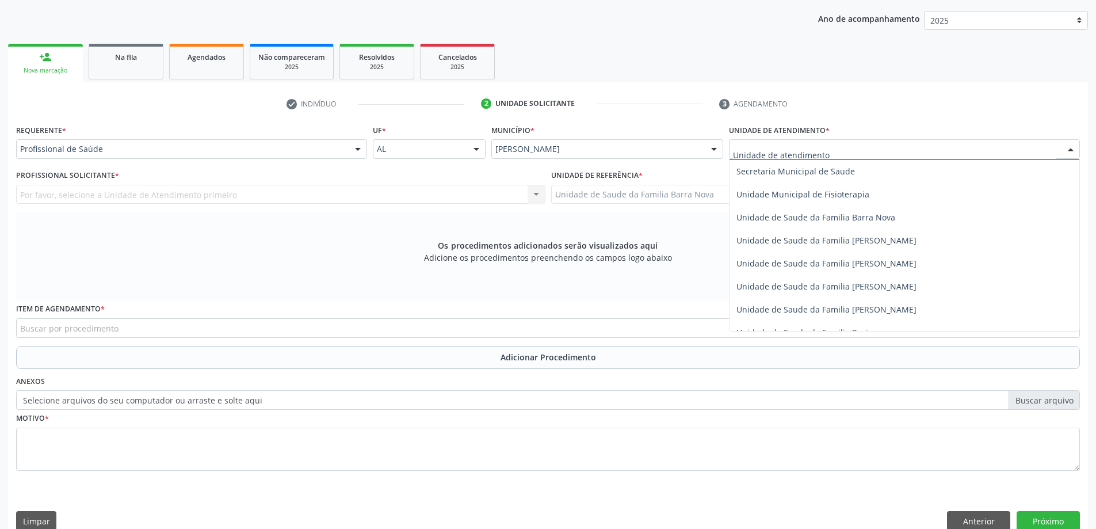
scroll to position [575, 0]
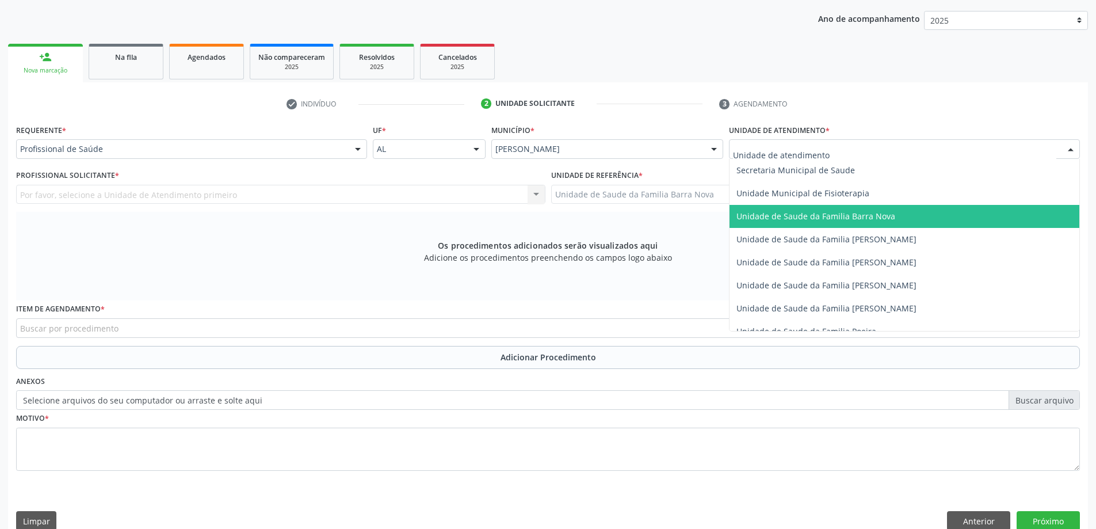
click at [823, 223] on span "Unidade de Saude da Familia Barra Nova" at bounding box center [904, 216] width 350 height 23
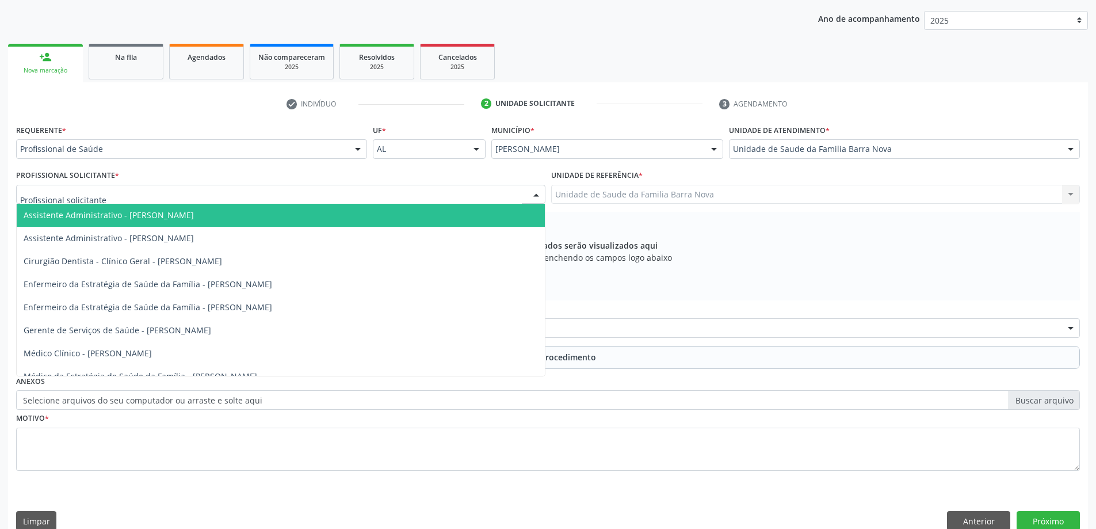
click at [320, 194] on div at bounding box center [280, 195] width 529 height 20
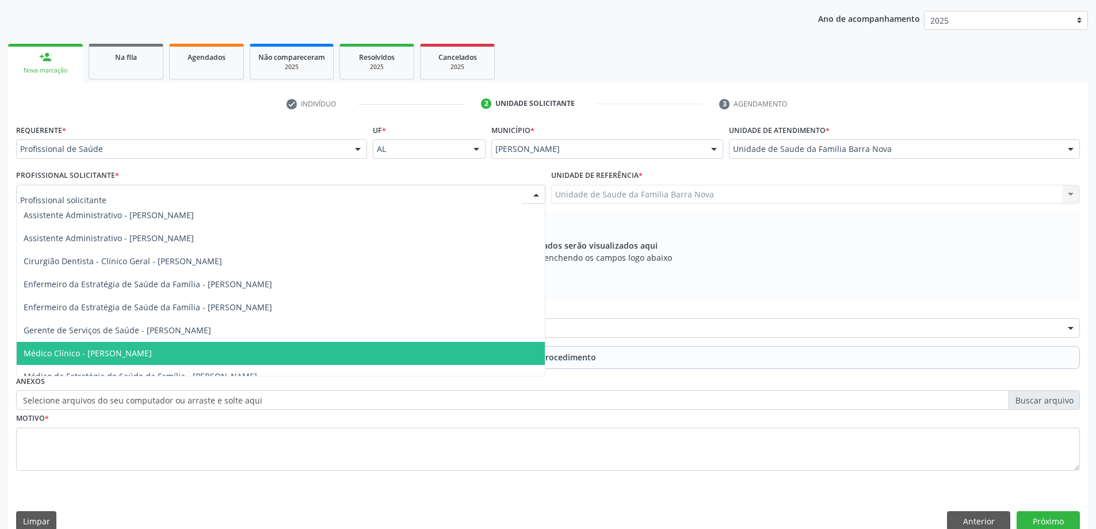
scroll to position [58, 0]
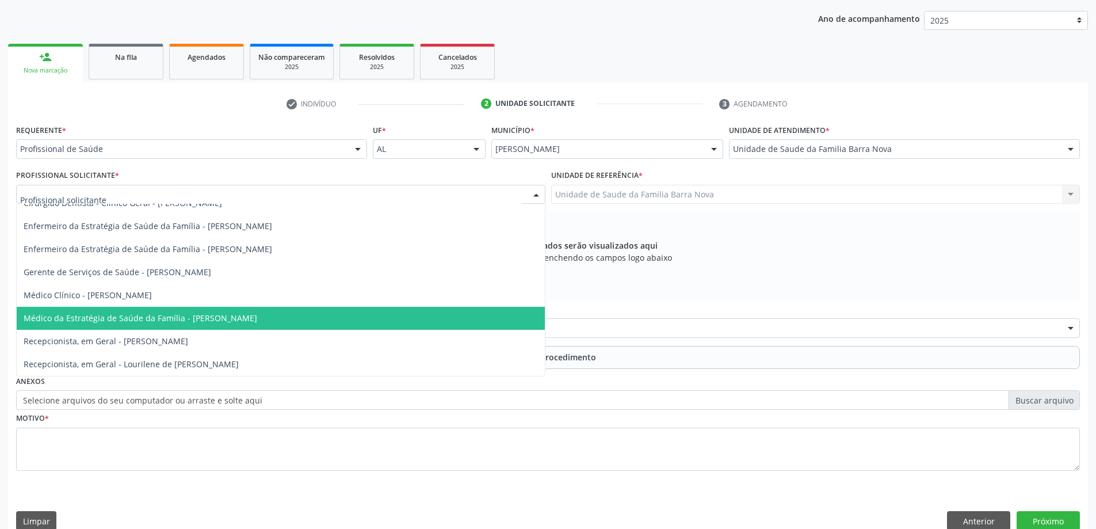
click at [257, 319] on span "Médico da Estratégia de Saúde da Família - [PERSON_NAME]" at bounding box center [141, 317] width 234 height 11
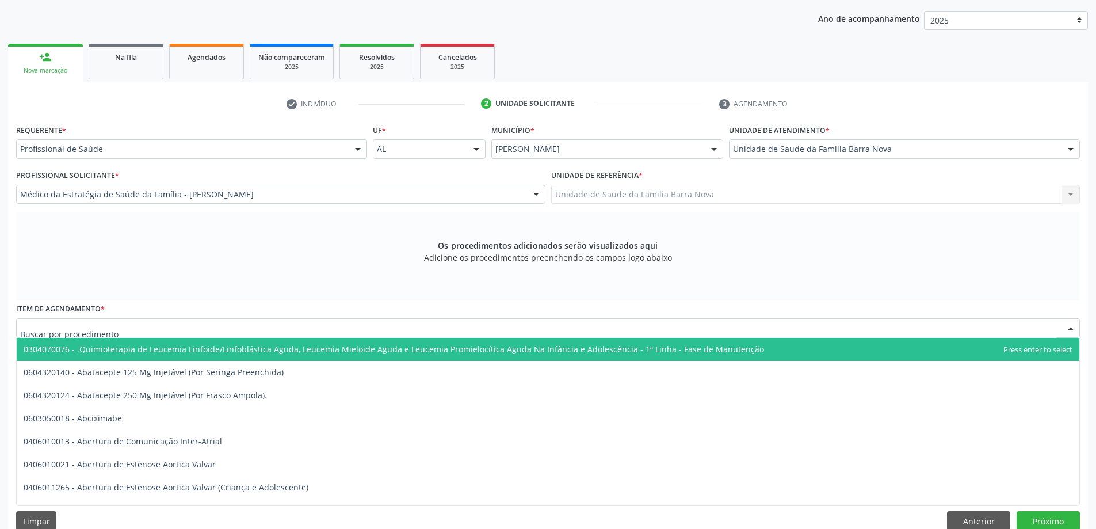
click at [285, 330] on div at bounding box center [548, 328] width 1064 height 20
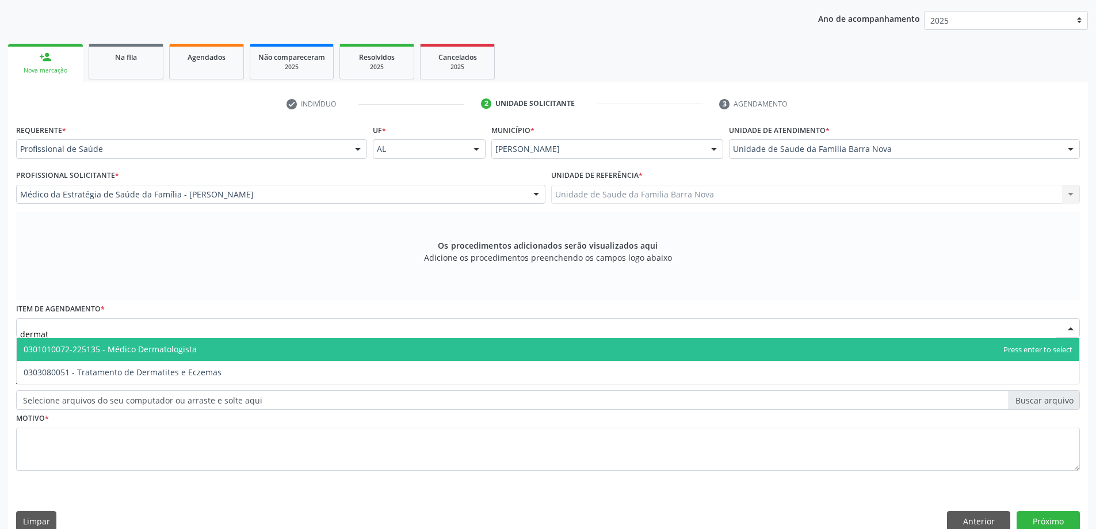
type input "dermato"
click at [305, 354] on span "0301010072-225135 - Médico Dermatologista" at bounding box center [548, 349] width 1063 height 23
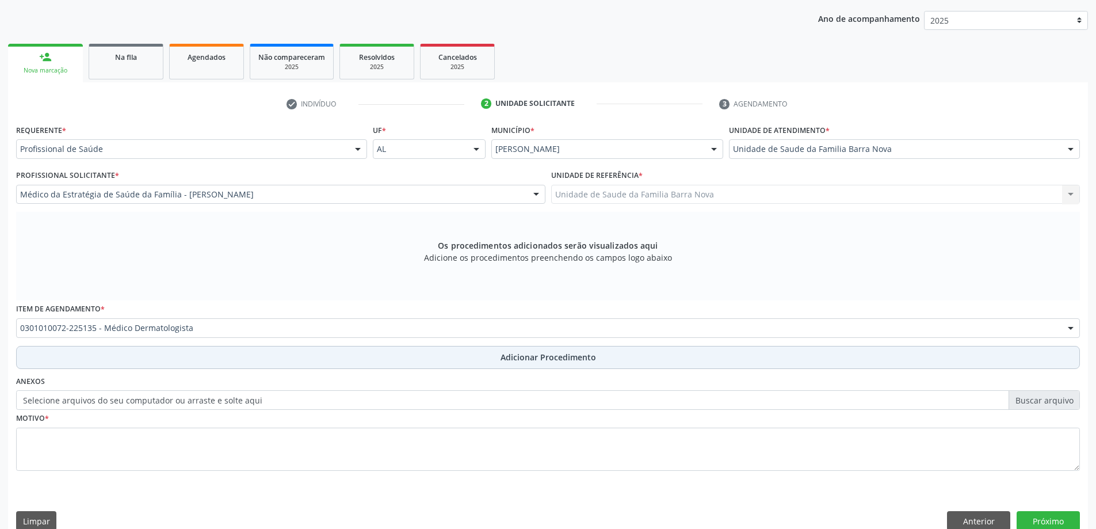
click at [525, 361] on span "Adicionar Procedimento" at bounding box center [548, 357] width 95 height 12
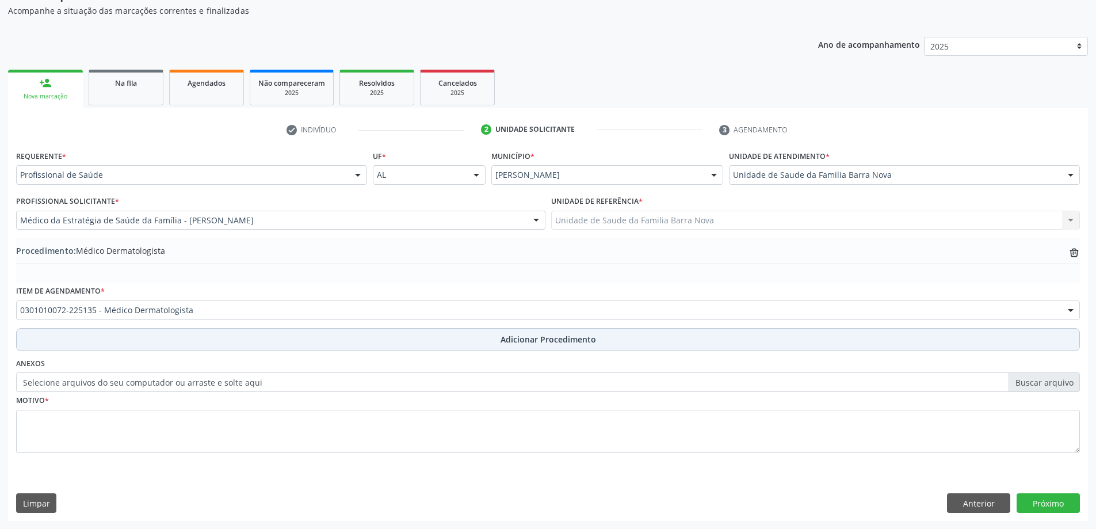
scroll to position [119, 0]
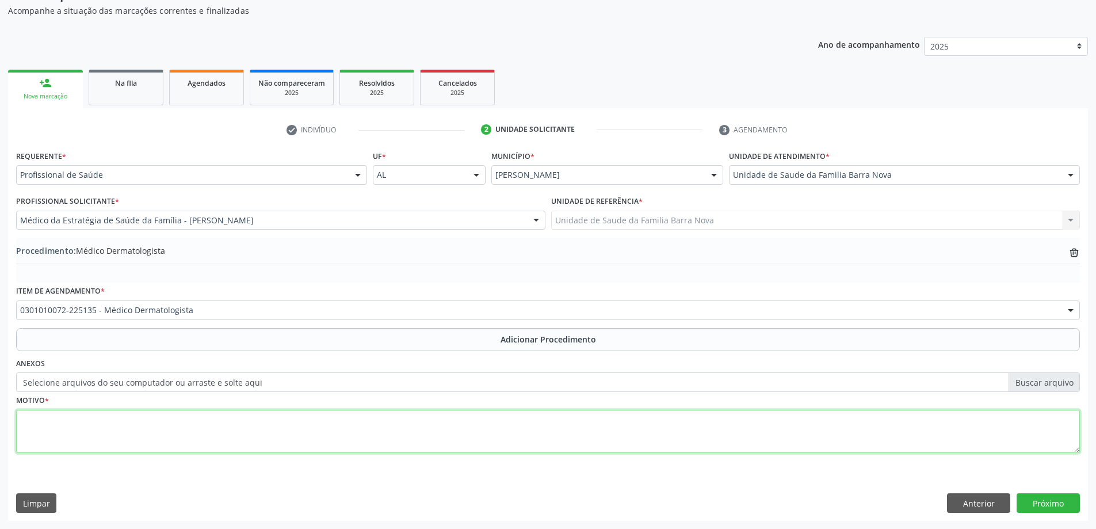
click at [190, 427] on textarea at bounding box center [548, 432] width 1064 height 44
click at [81, 422] on textarea "Paciente com reção" at bounding box center [548, 432] width 1064 height 44
click at [117, 422] on textarea "Paciente com reação" at bounding box center [548, 432] width 1064 height 44
type textarea "Paciente com reação alérgica/ desidrose. Solicito avaliação."
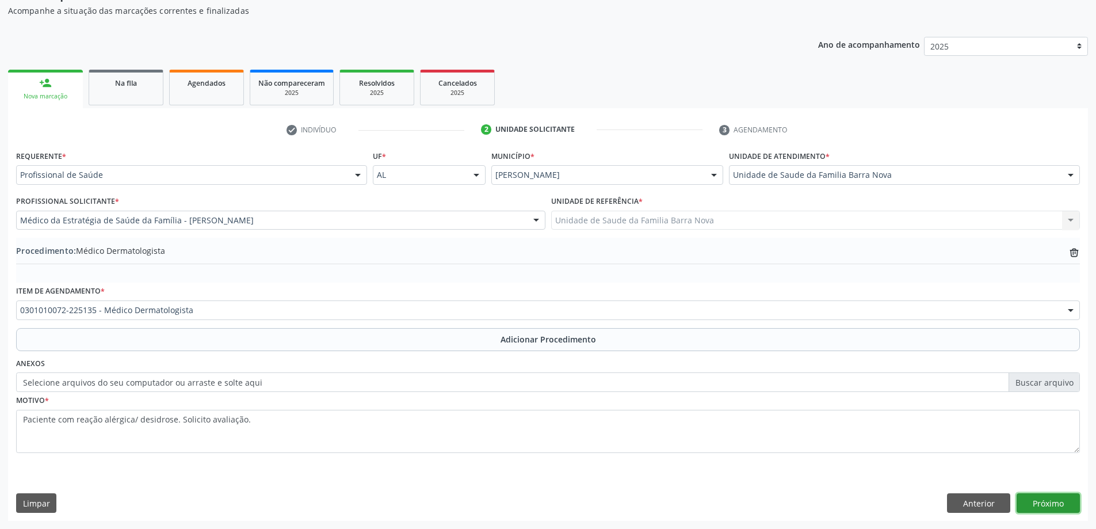
click at [1061, 509] on button "Próximo" at bounding box center [1048, 503] width 63 height 20
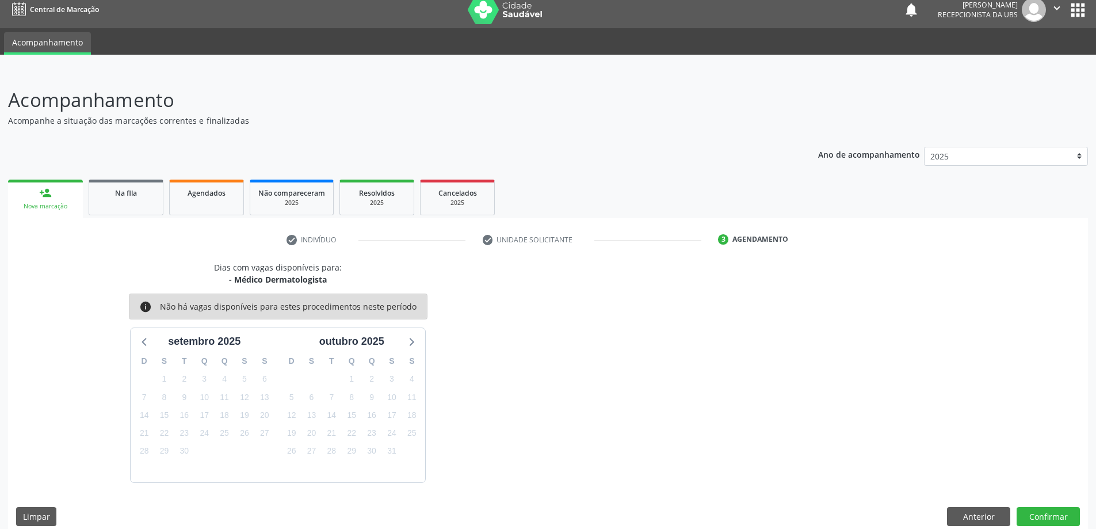
scroll to position [22, 0]
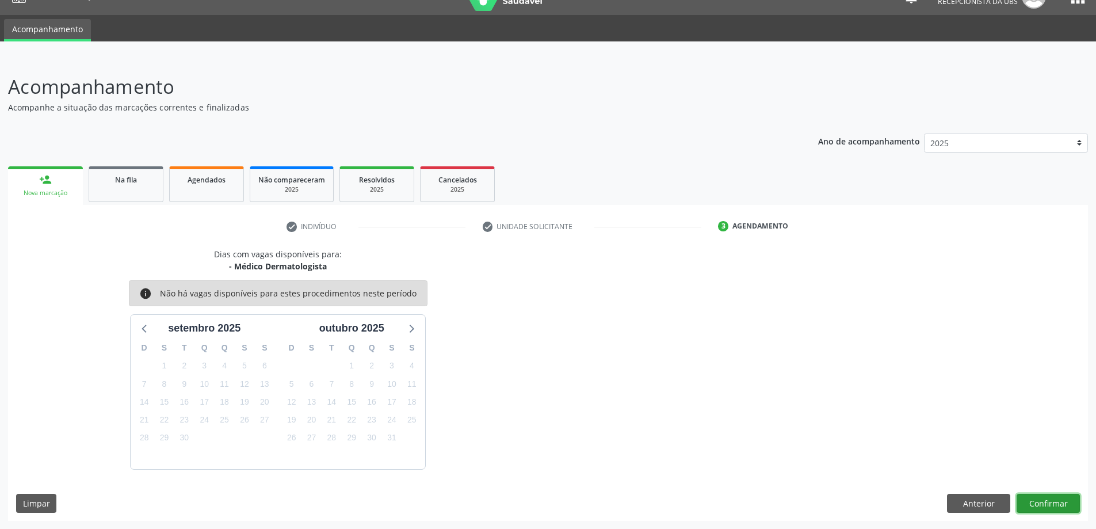
click at [1048, 506] on button "Confirmar" at bounding box center [1048, 504] width 63 height 20
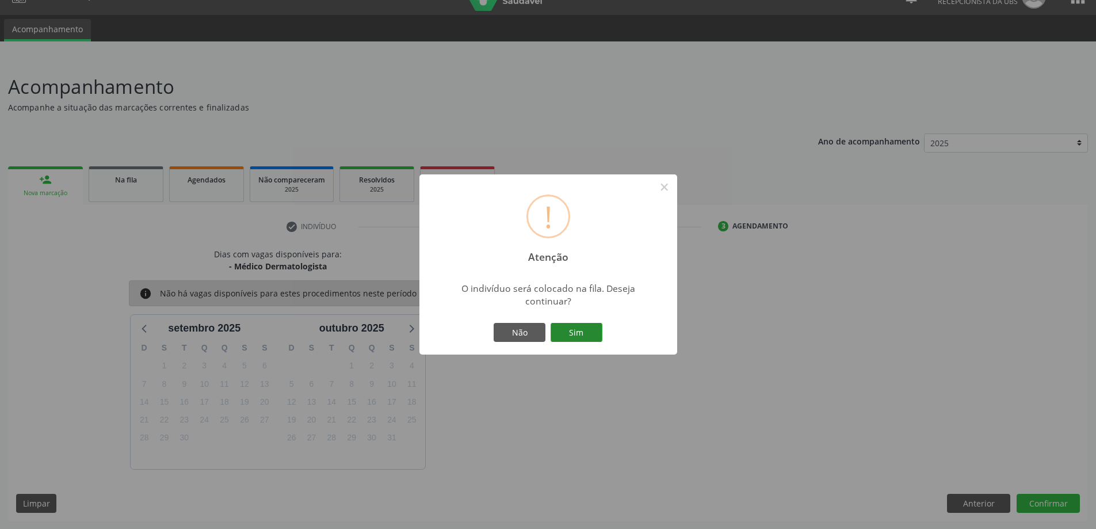
click at [581, 331] on button "Sim" at bounding box center [577, 333] width 52 height 20
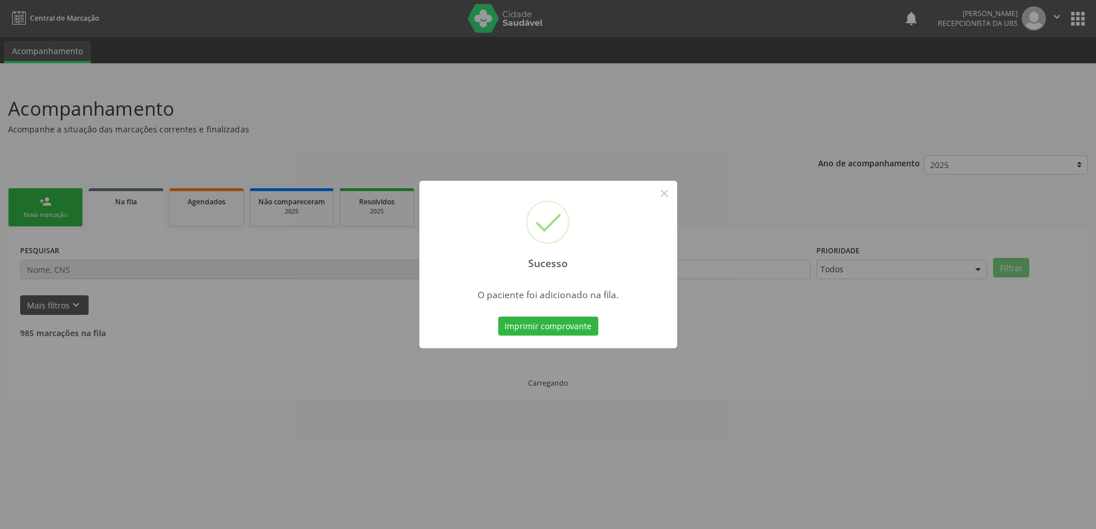
scroll to position [0, 0]
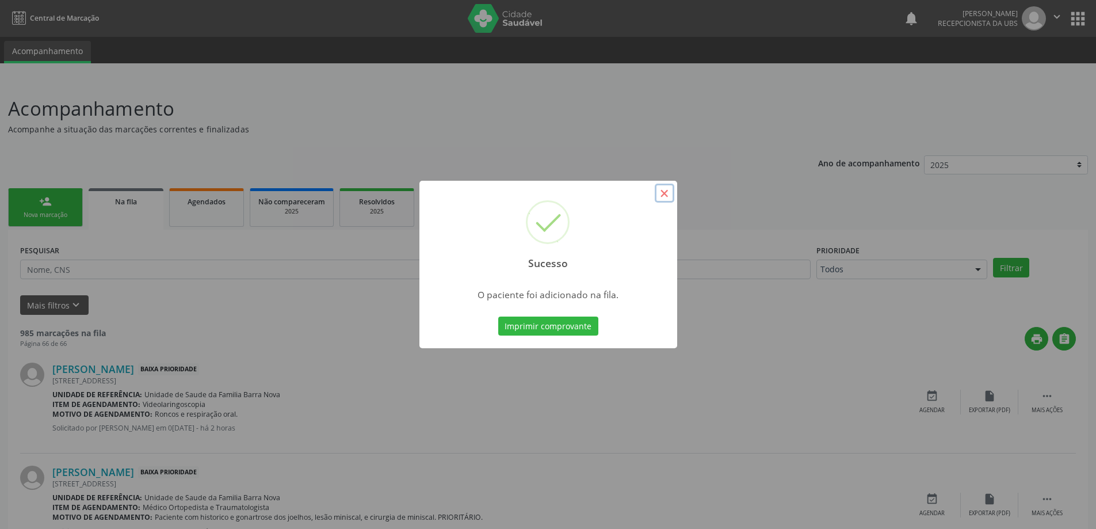
click at [666, 196] on button "×" at bounding box center [665, 194] width 20 height 20
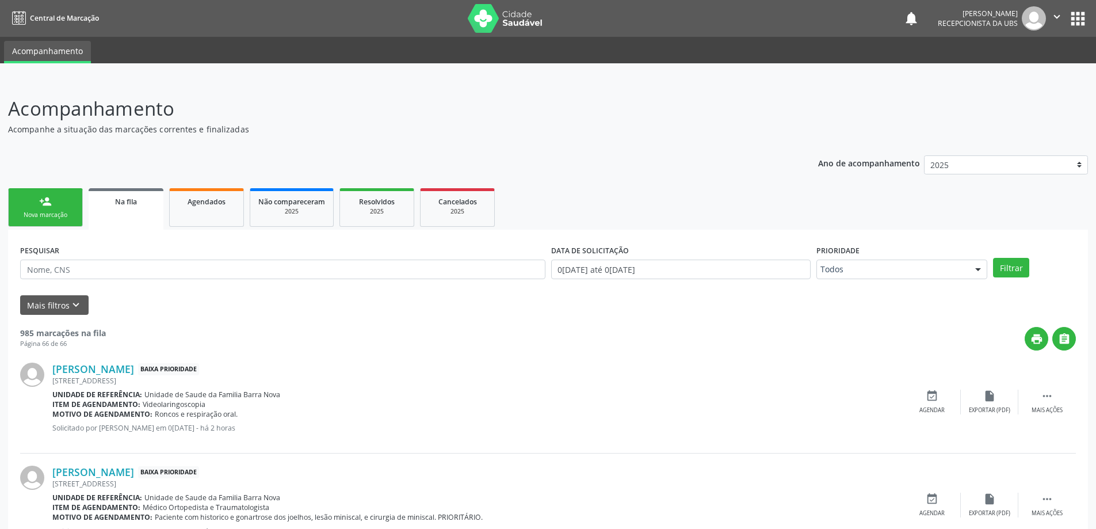
click at [52, 213] on div "Nova marcação" at bounding box center [46, 215] width 58 height 9
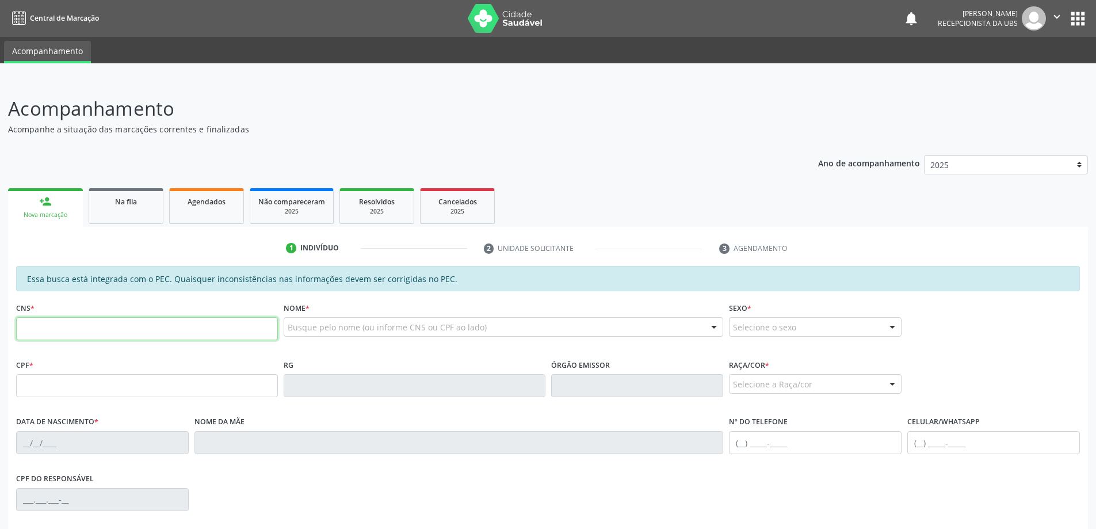
click at [90, 327] on input "text" at bounding box center [147, 328] width 262 height 23
type input "706 0088 4067 4245"
type input "119.703.444-74"
type input "0[DATE]"
type input "[PERSON_NAME]"
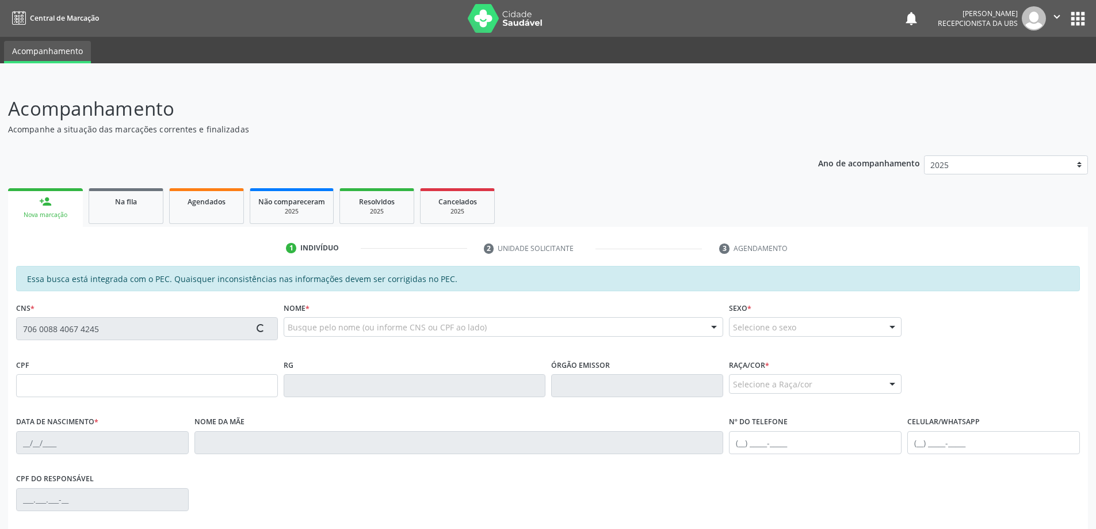
type input "[PHONE_NUMBER]"
type input "55"
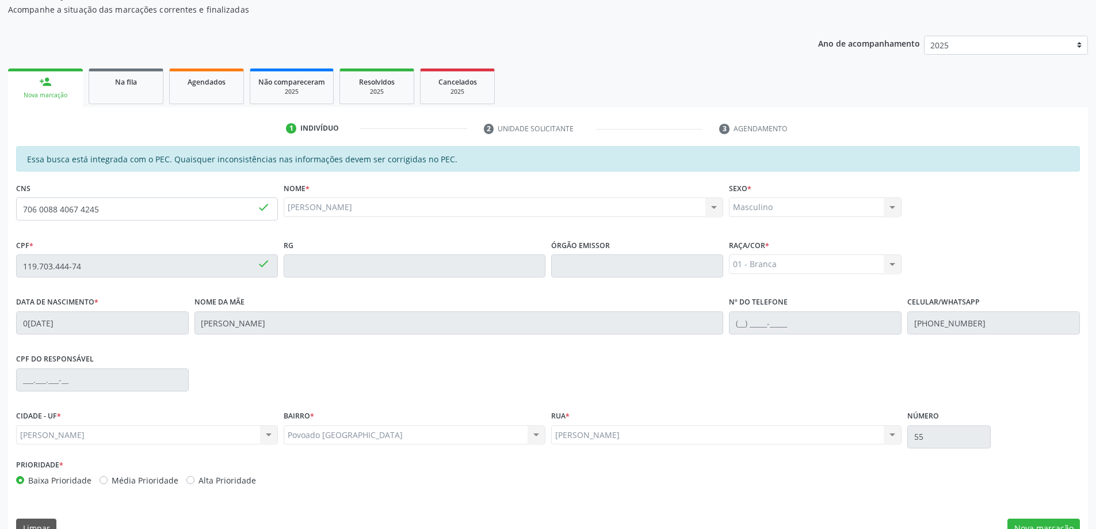
scroll to position [144, 0]
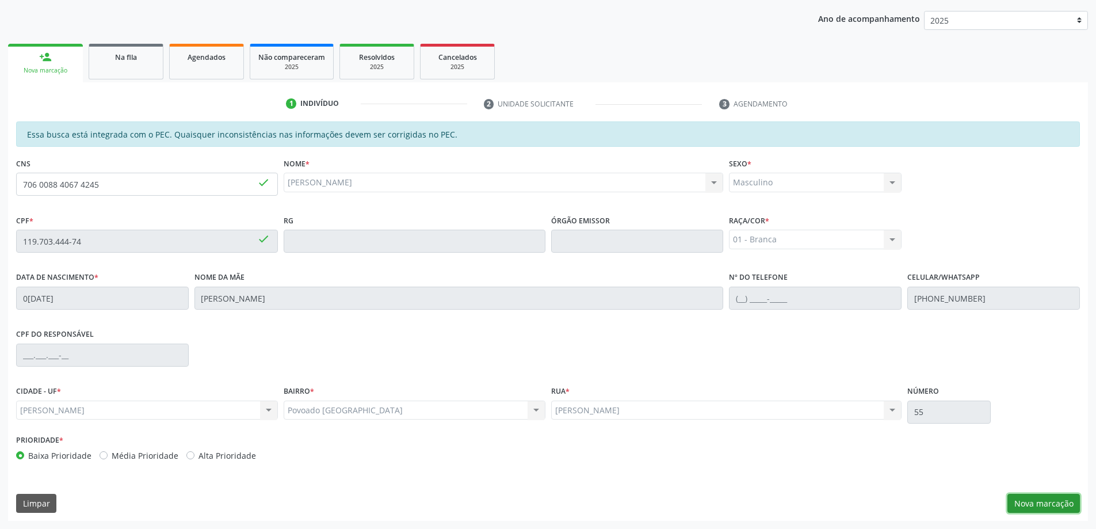
click at [1047, 503] on button "Nova marcação" at bounding box center [1043, 504] width 72 height 20
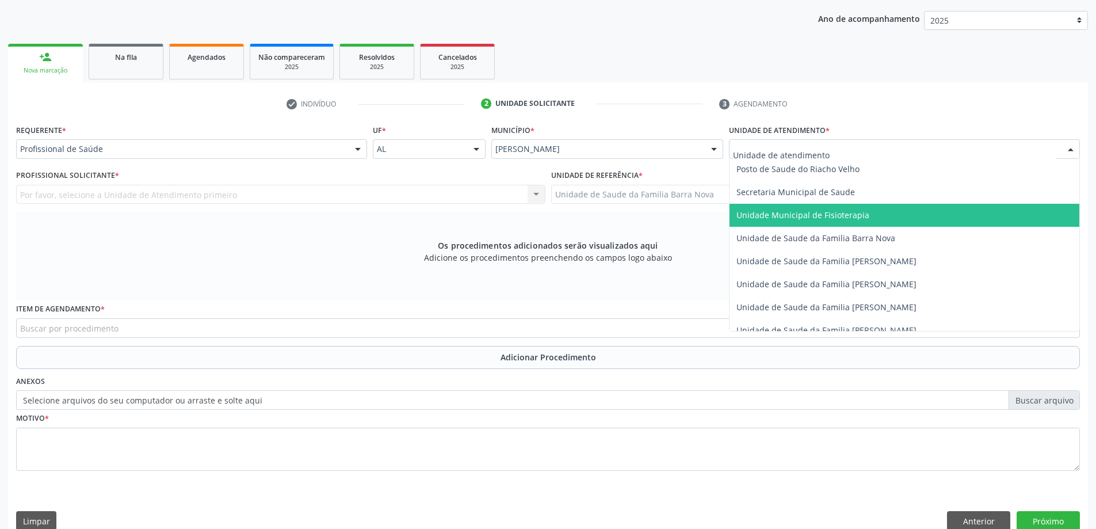
scroll to position [575, 0]
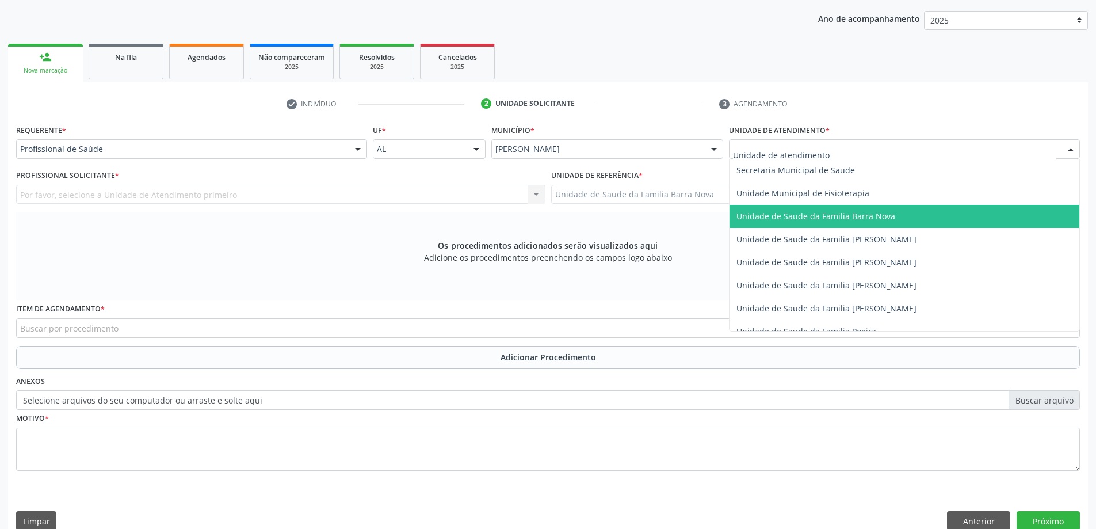
click at [858, 218] on span "Unidade de Saude da Familia Barra Nova" at bounding box center [815, 216] width 159 height 11
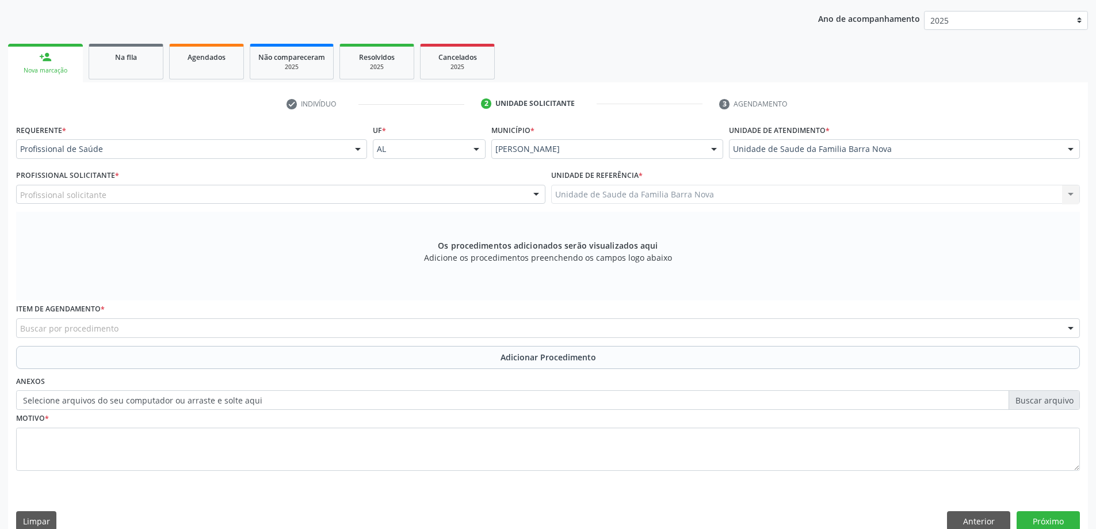
click at [350, 193] on div "Profissional solicitante" at bounding box center [280, 195] width 529 height 20
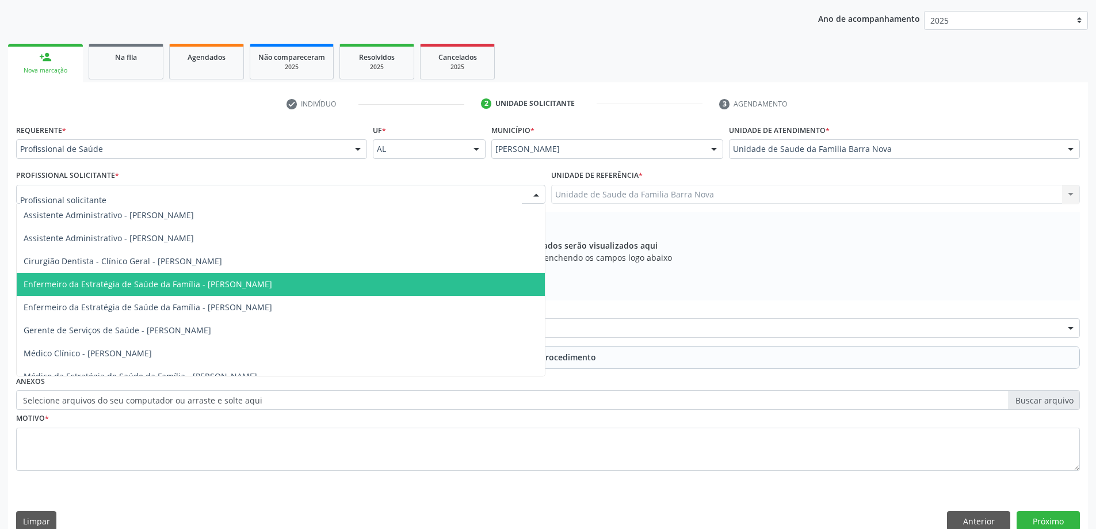
click at [272, 284] on span "Enfermeiro da Estratégia de Saúde da Família - [PERSON_NAME]" at bounding box center [148, 283] width 249 height 11
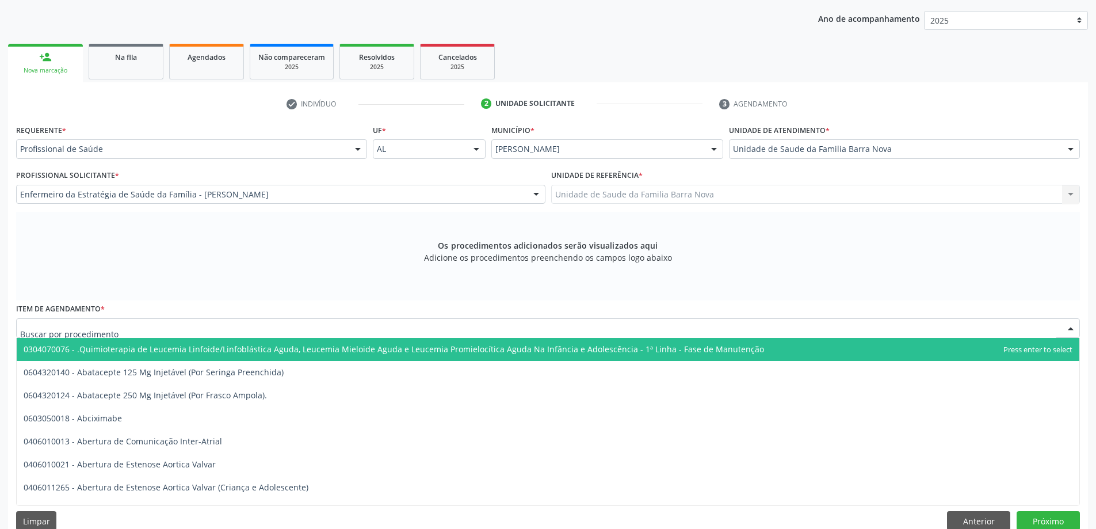
click at [401, 323] on div at bounding box center [548, 328] width 1064 height 20
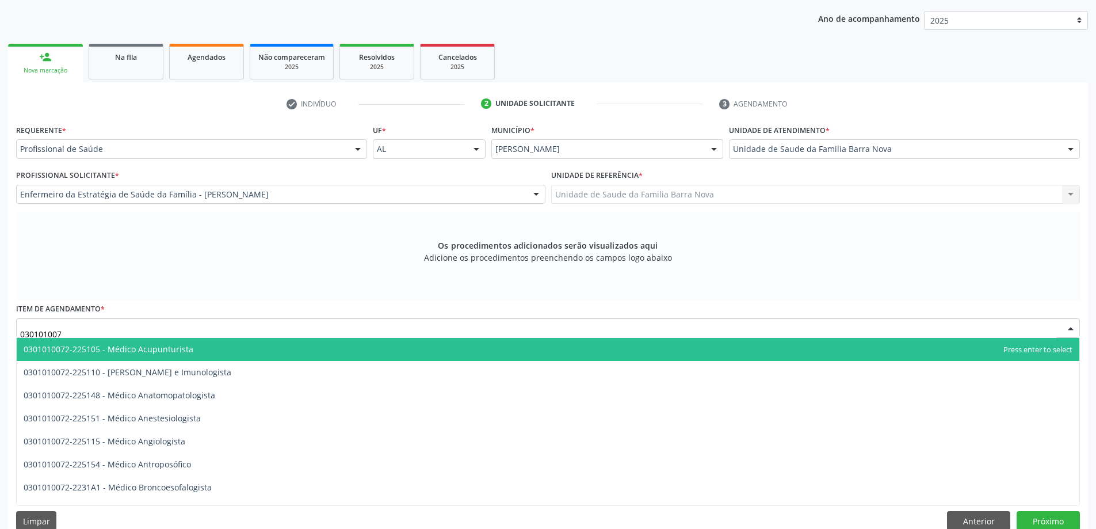
type input "0301010072"
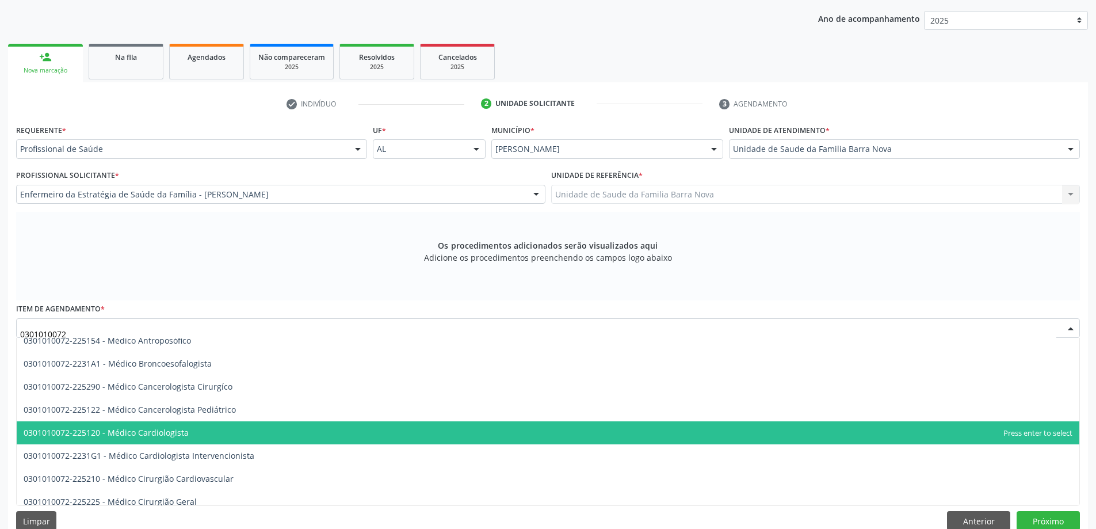
scroll to position [173, 0]
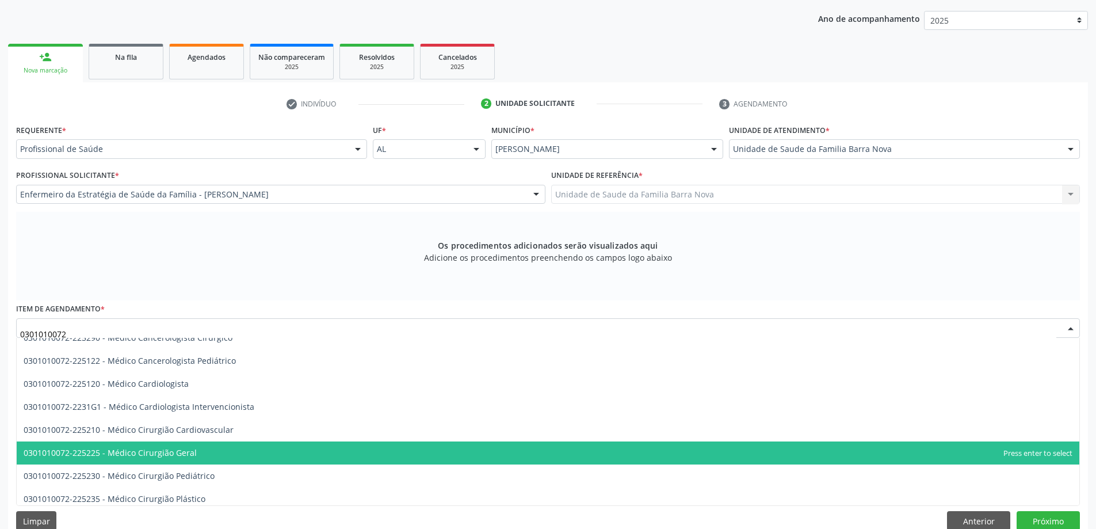
click at [281, 450] on span "0301010072-225225 - Médico Cirurgião Geral" at bounding box center [548, 452] width 1063 height 23
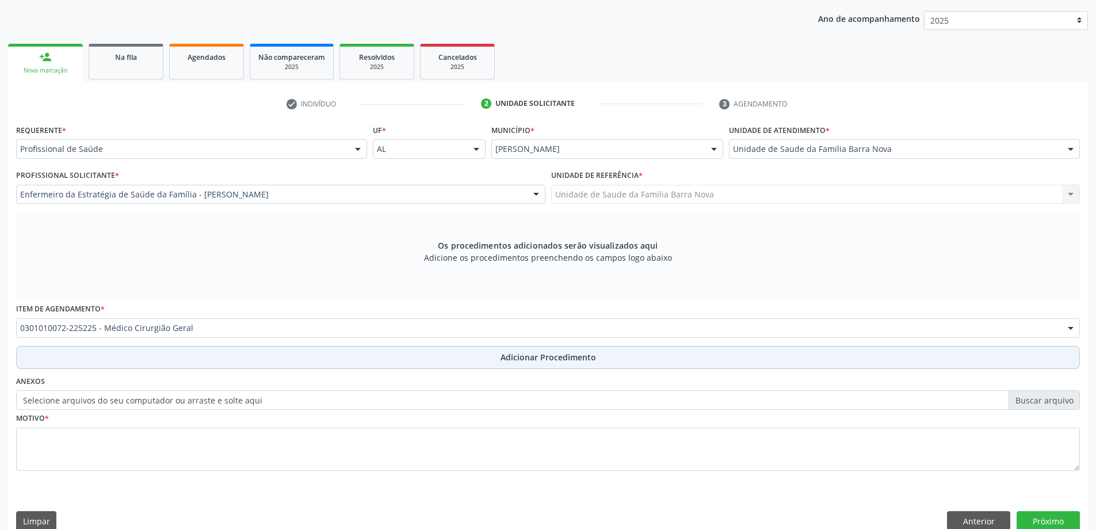
click at [554, 358] on span "Adicionar Procedimento" at bounding box center [548, 357] width 95 height 12
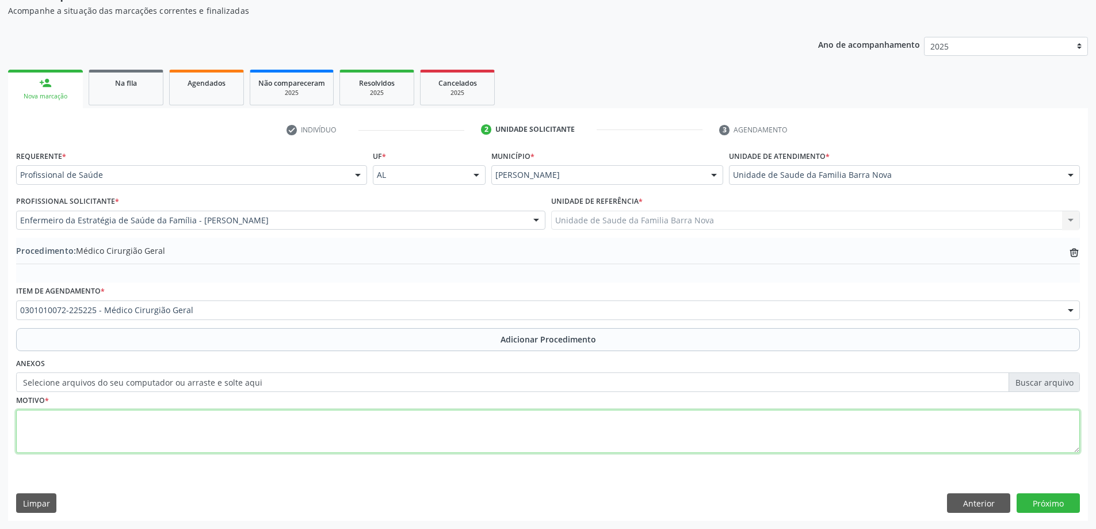
click at [162, 422] on textarea at bounding box center [548, 432] width 1064 height 44
type textarea "Herniação na regiãosupra púbica."
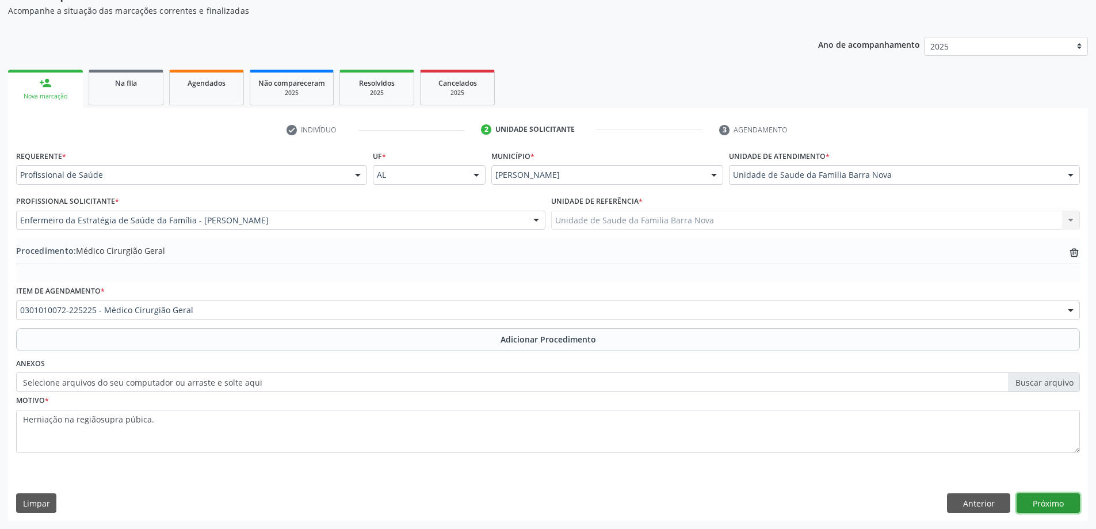
click at [1054, 499] on button "Próximo" at bounding box center [1048, 503] width 63 height 20
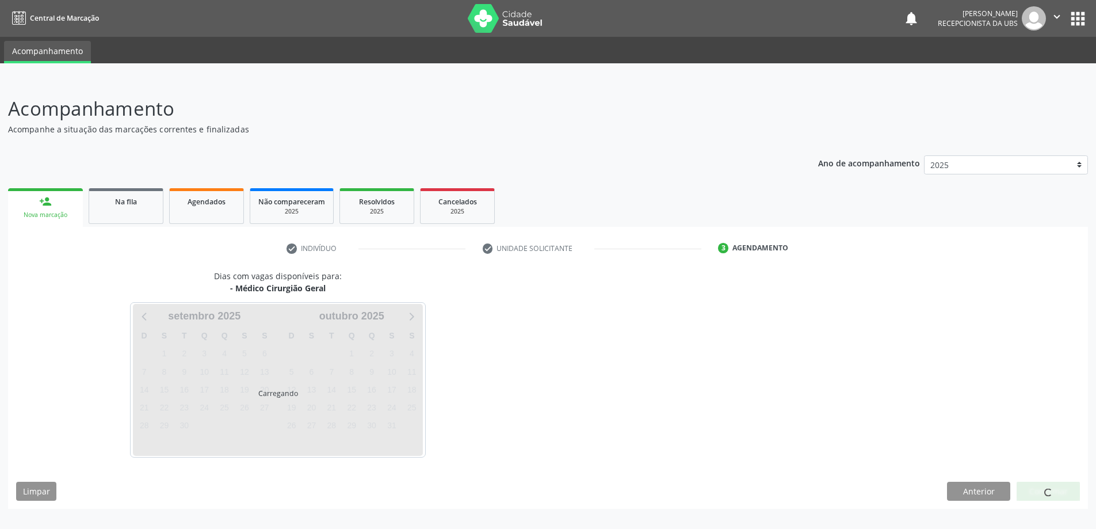
scroll to position [0, 0]
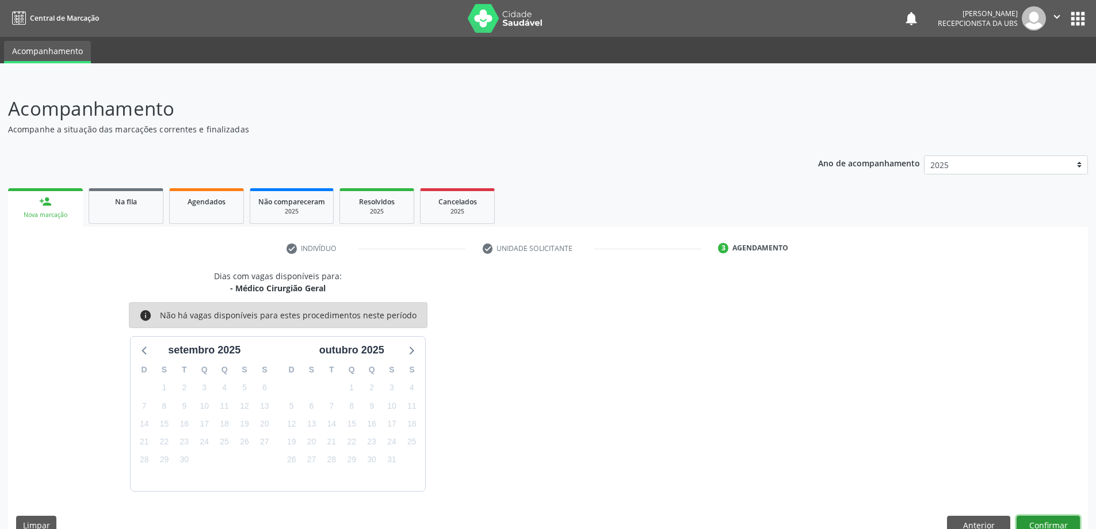
click at [1060, 526] on button "Confirmar" at bounding box center [1048, 525] width 63 height 20
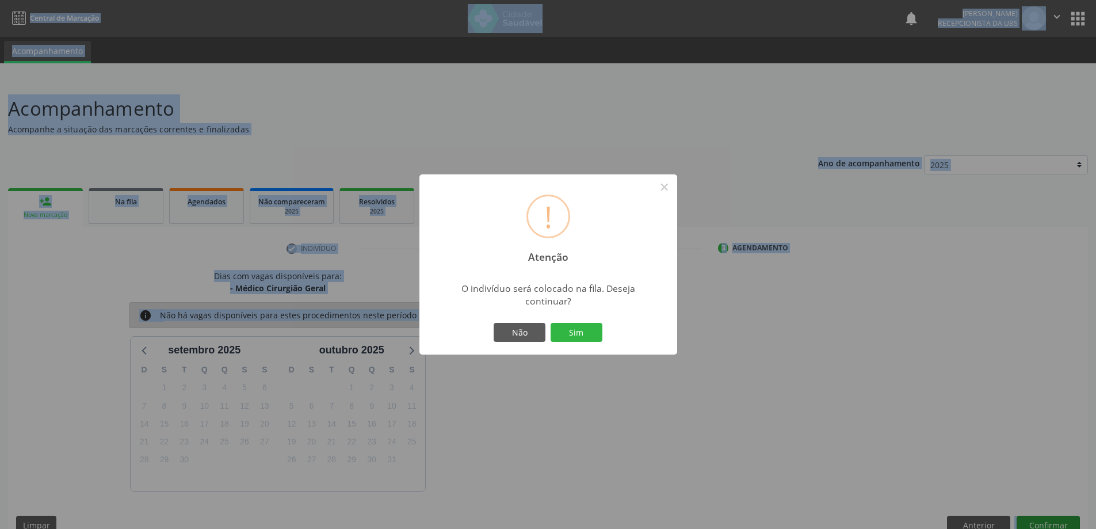
click at [1060, 526] on div "! Atenção × O indivíduo será colocado na fila. Deseja continuar? Não Sim" at bounding box center [548, 264] width 1096 height 529
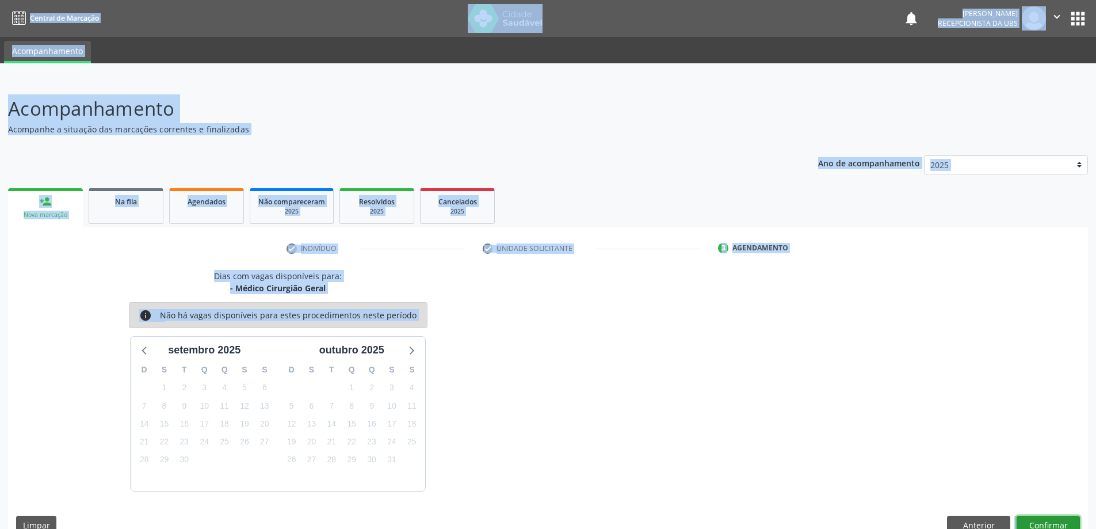
scroll to position [6, 0]
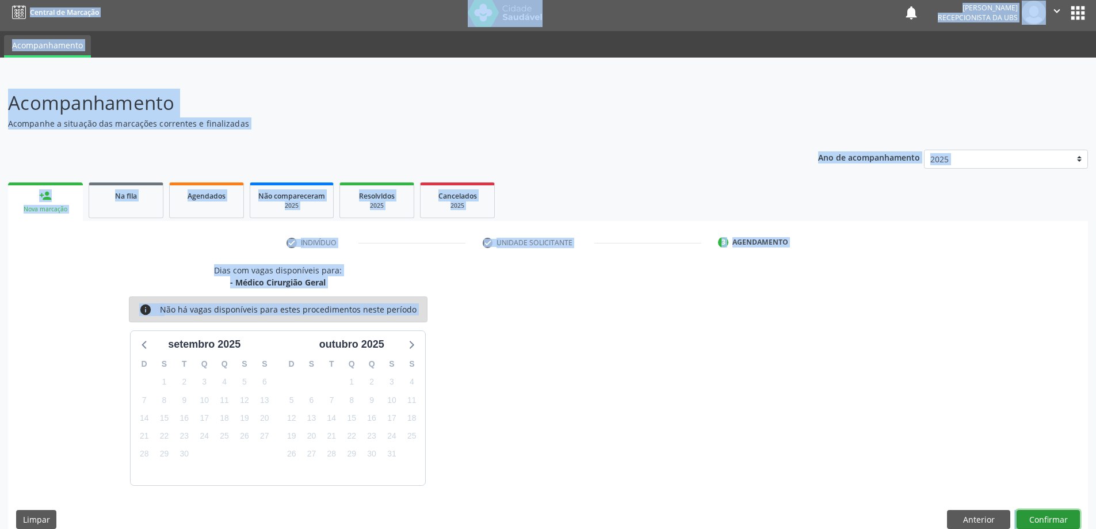
click at [1059, 521] on button "Confirmar" at bounding box center [1048, 520] width 63 height 20
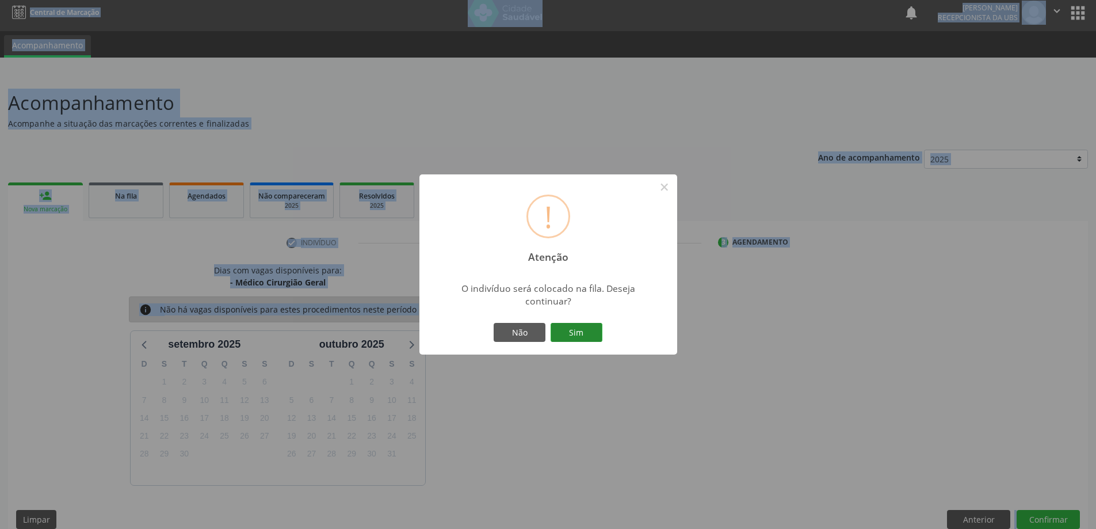
click at [566, 334] on button "Sim" at bounding box center [577, 333] width 52 height 20
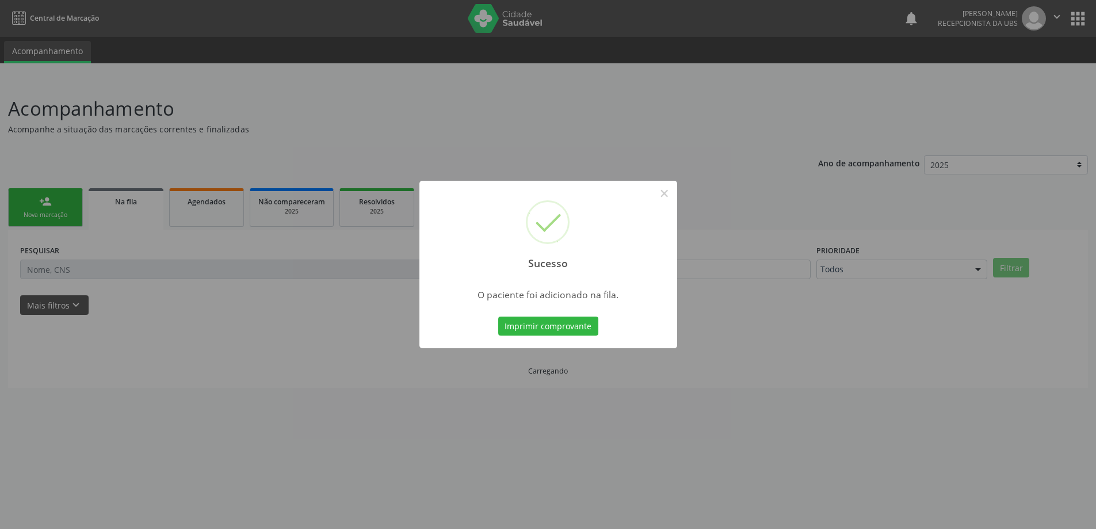
scroll to position [0, 0]
